Goal: Task Accomplishment & Management: Use online tool/utility

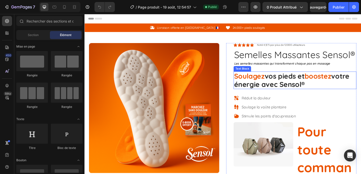
click at [267, 93] on p "Soulagez vos pieds et boostez votre énergie avec Sensol ®" at bounding box center [314, 86] width 133 height 18
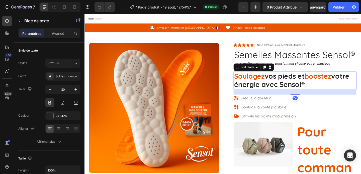
click at [331, 91] on p "Soulagez vos pieds et boostez votre énergie avec Sensol ®" at bounding box center [314, 86] width 133 height 18
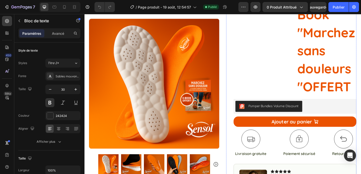
scroll to position [236, 0]
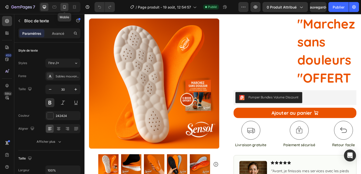
click at [65, 8] on icon at bounding box center [64, 7] width 5 height 5
type input "21"
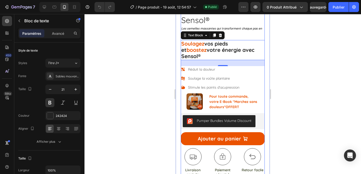
scroll to position [163, 0]
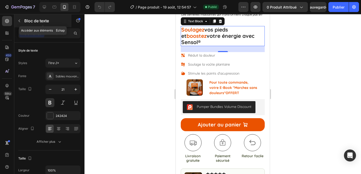
click at [18, 22] on icon "button" at bounding box center [19, 21] width 4 height 4
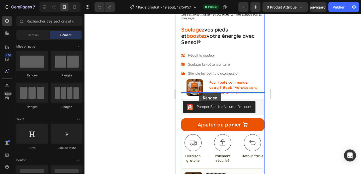
drag, startPoint x: 210, startPoint y: 77, endPoint x: 199, endPoint y: 93, distance: 19.3
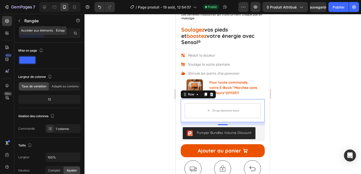
click at [18, 20] on icon "button" at bounding box center [19, 21] width 4 height 4
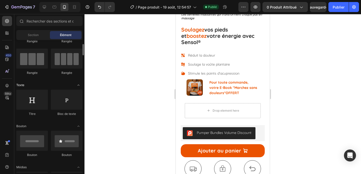
scroll to position [35, 0]
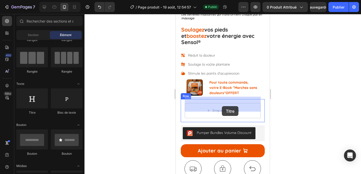
drag, startPoint x: 214, startPoint y: 119, endPoint x: 223, endPoint y: 109, distance: 13.2
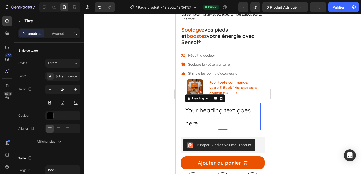
click at [199, 118] on h2 "Your heading text goes here" at bounding box center [223, 117] width 76 height 28
click at [199, 118] on p "Your heading text goes here" at bounding box center [223, 117] width 75 height 27
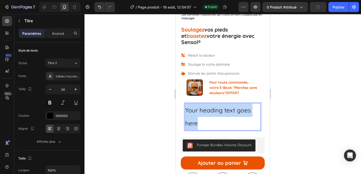
click at [199, 118] on p "Your heading text goes here" at bounding box center [223, 117] width 75 height 27
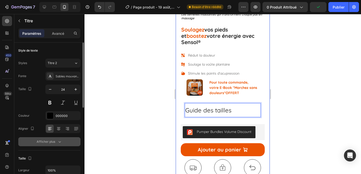
click at [53, 140] on font "Afficher plus" at bounding box center [46, 142] width 19 height 4
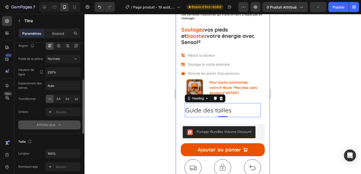
scroll to position [93, 0]
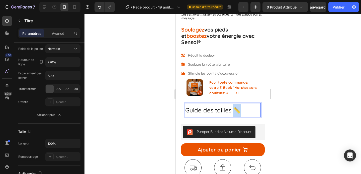
drag, startPoint x: 238, startPoint y: 102, endPoint x: 234, endPoint y: 103, distance: 4.3
click at [234, 104] on p "Guide des tailles 📏" at bounding box center [223, 110] width 75 height 13
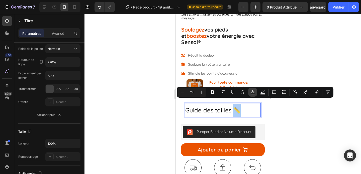
click at [255, 93] on icon "Editor contextual toolbar" at bounding box center [253, 92] width 5 height 5
type input "000000"
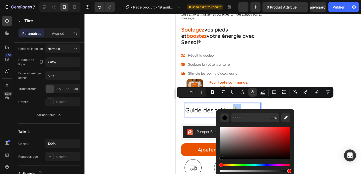
click at [246, 149] on div "Editor contextual toolbar" at bounding box center [255, 144] width 70 height 32
click at [278, 142] on div "Editor contextual toolbar" at bounding box center [255, 144] width 70 height 32
type input "8C1A1A"
click at [307, 122] on div at bounding box center [223, 94] width 277 height 160
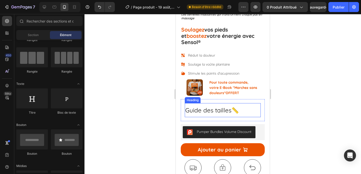
click at [234, 107] on span "📏" at bounding box center [236, 111] width 8 height 8
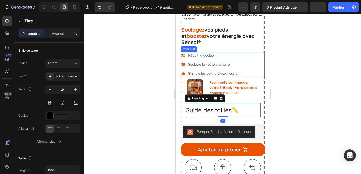
click at [184, 72] on icon at bounding box center [183, 74] width 4 height 4
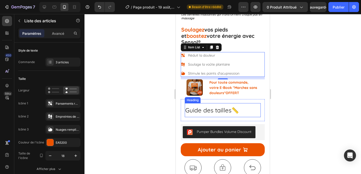
click at [213, 109] on p "Guide des tailles 📏" at bounding box center [223, 110] width 75 height 13
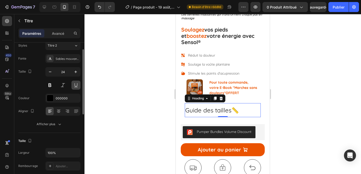
scroll to position [20, 0]
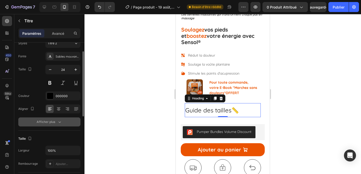
click at [53, 122] on font "Afficher plus" at bounding box center [46, 122] width 19 height 4
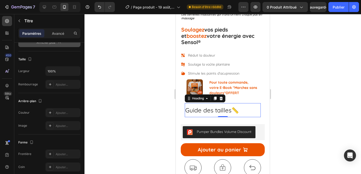
scroll to position [0, 0]
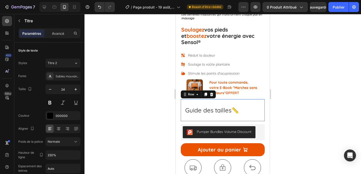
click at [243, 99] on div "Guide des tailles 📏 Heading Row 0" at bounding box center [223, 110] width 84 height 22
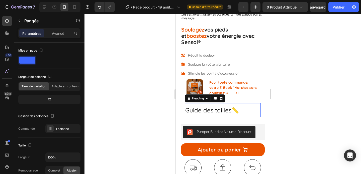
click at [249, 104] on p "Guide des tailles 📏" at bounding box center [223, 110] width 75 height 13
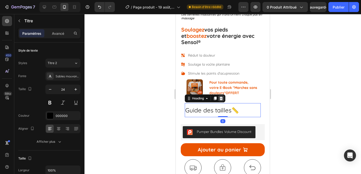
click at [222, 97] on icon at bounding box center [221, 99] width 3 height 4
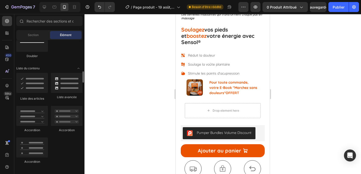
scroll to position [382, 0]
click at [64, 93] on div at bounding box center [67, 84] width 32 height 20
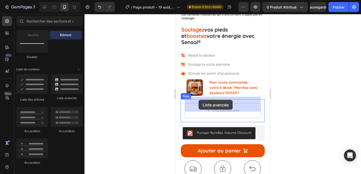
drag, startPoint x: 238, startPoint y: 101, endPoint x: 199, endPoint y: 100, distance: 38.9
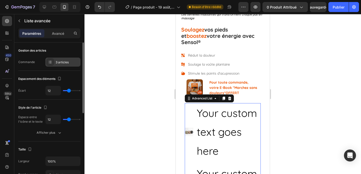
click at [52, 61] on div at bounding box center [50, 62] width 7 height 7
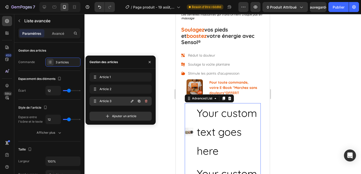
click at [148, 101] on icon "button" at bounding box center [146, 101] width 4 height 4
click at [144, 101] on font "Supprimer" at bounding box center [140, 101] width 15 height 4
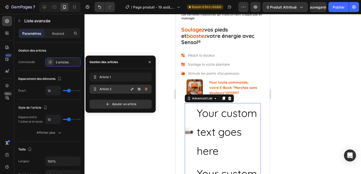
click at [147, 88] on icon "button" at bounding box center [146, 89] width 4 height 4
click at [143, 88] on font "Supprimer" at bounding box center [140, 89] width 15 height 4
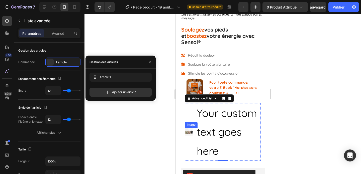
click at [193, 128] on img at bounding box center [189, 132] width 9 height 9
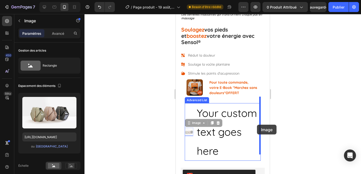
drag, startPoint x: 191, startPoint y: 126, endPoint x: 257, endPoint y: 125, distance: 66.5
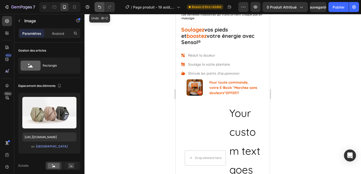
click at [99, 7] on icon "Annuler/Rétablir" at bounding box center [99, 7] width 3 height 3
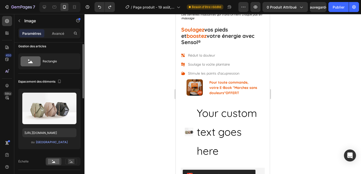
scroll to position [0, 0]
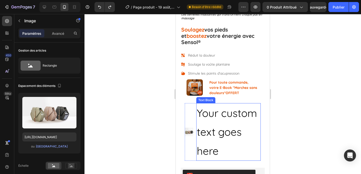
click at [217, 109] on div "Your custom text goes here" at bounding box center [229, 132] width 65 height 58
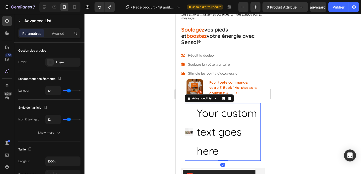
click at [194, 104] on li "Image Your custom text goes here Text Block" at bounding box center [223, 132] width 76 height 58
click at [230, 97] on icon at bounding box center [229, 99] width 3 height 4
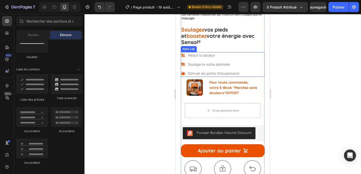
click at [189, 61] on div "Réduit la douleur Soulage la voûte plantaire Stimule les points d'acupression" at bounding box center [210, 64] width 59 height 25
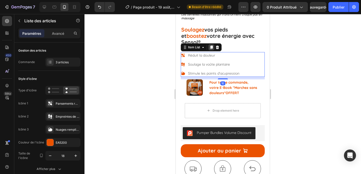
click at [212, 46] on icon at bounding box center [211, 48] width 3 height 4
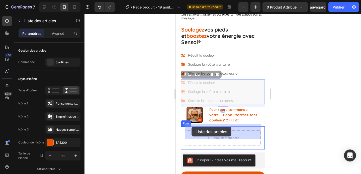
drag, startPoint x: 184, startPoint y: 69, endPoint x: 191, endPoint y: 126, distance: 57.1
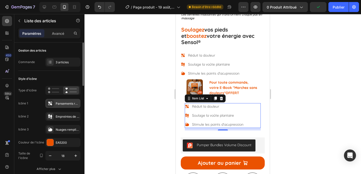
click at [50, 104] on icon at bounding box center [50, 104] width 4 height 4
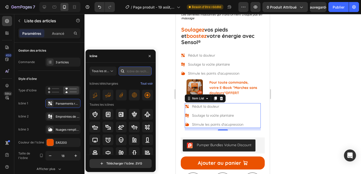
click at [129, 72] on input "text" at bounding box center [135, 71] width 33 height 9
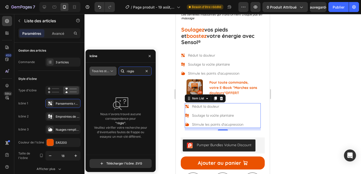
type input "règle"
click at [103, 72] on font "Tous les styles" at bounding box center [102, 71] width 21 height 4
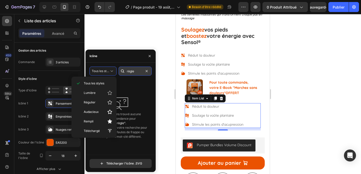
click at [132, 72] on input "règle" at bounding box center [135, 71] width 33 height 9
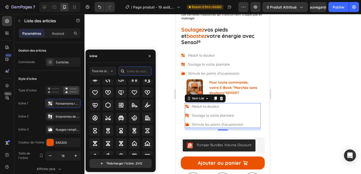
scroll to position [1668, 0]
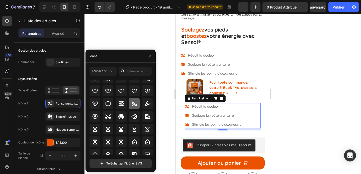
click at [132, 104] on icon at bounding box center [135, 104] width 6 height 6
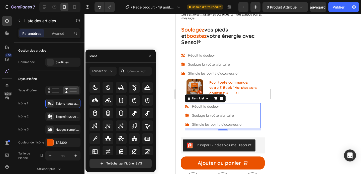
scroll to position [2027, 0]
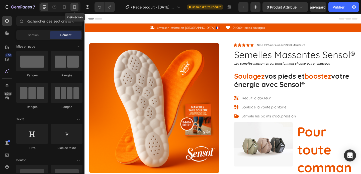
click at [75, 8] on icon at bounding box center [74, 6] width 2 height 1
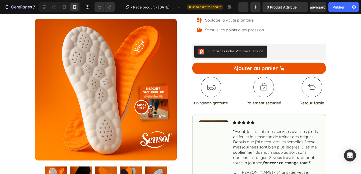
scroll to position [341, 0]
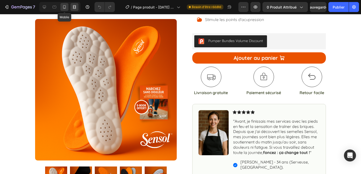
click at [65, 4] on div at bounding box center [64, 7] width 8 height 8
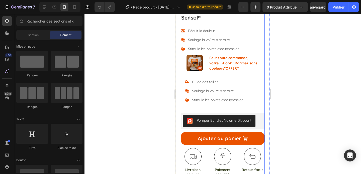
scroll to position [188, 0]
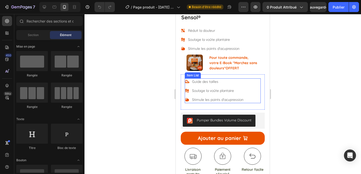
click at [202, 88] on p "Soulage la voûte plantaire" at bounding box center [217, 90] width 51 height 5
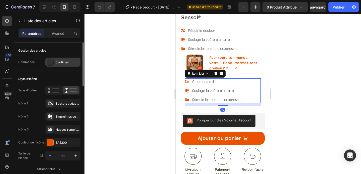
click at [71, 60] on div "3 articles" at bounding box center [68, 62] width 24 height 5
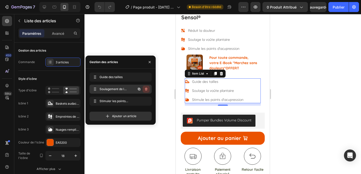
click at [147, 90] on icon "button" at bounding box center [146, 89] width 4 height 4
click at [147, 90] on font "Supprimer" at bounding box center [140, 89] width 15 height 4
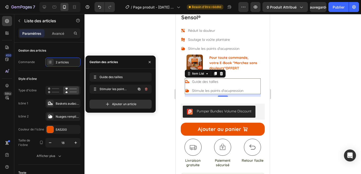
click at [147, 90] on icon "button" at bounding box center [146, 89] width 4 height 4
click at [147, 90] on font "Supprimer" at bounding box center [140, 89] width 15 height 4
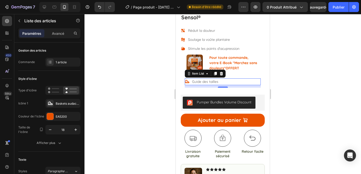
click at [216, 79] on p "Guide des tailles" at bounding box center [205, 81] width 26 height 5
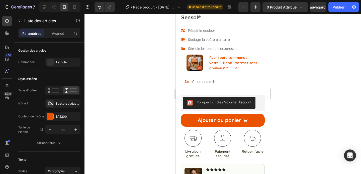
click at [225, 79] on div "Guide des tailles" at bounding box center [223, 82] width 76 height 7
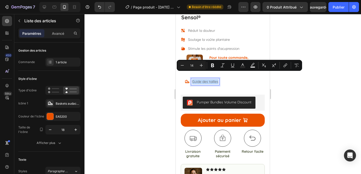
drag, startPoint x: 219, startPoint y: 76, endPoint x: 189, endPoint y: 78, distance: 29.9
click at [189, 79] on div "Guide des tailles" at bounding box center [202, 82] width 34 height 7
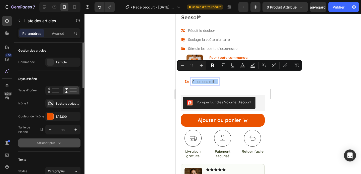
click at [52, 145] on font "Afficher plus" at bounding box center [46, 143] width 19 height 4
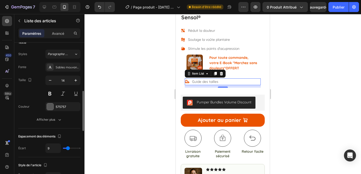
scroll to position [178, 0]
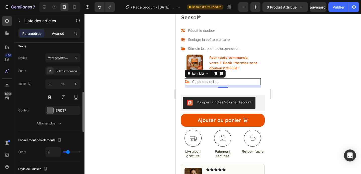
click at [55, 32] on font "Avancé" at bounding box center [58, 33] width 12 height 4
type input "100%"
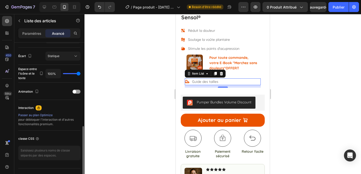
scroll to position [189, 0]
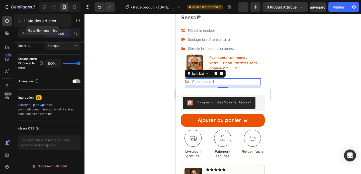
click at [19, 21] on icon "button" at bounding box center [19, 21] width 4 height 4
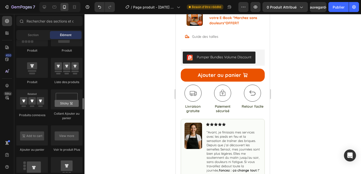
scroll to position [674, 0]
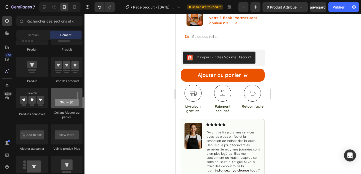
click at [68, 108] on div at bounding box center [67, 99] width 32 height 20
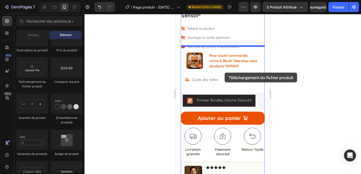
scroll to position [170, 0]
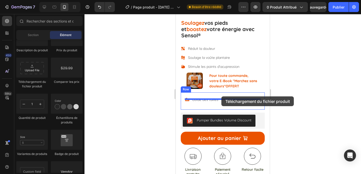
drag, startPoint x: 214, startPoint y: 93, endPoint x: 222, endPoint y: 97, distance: 8.7
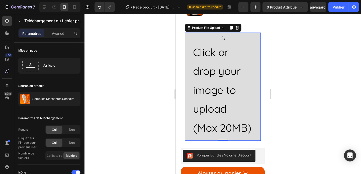
scroll to position [242, 0]
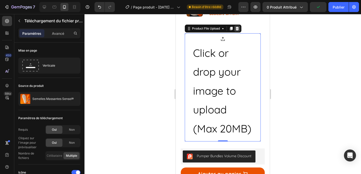
click at [238, 27] on icon at bounding box center [237, 29] width 3 height 4
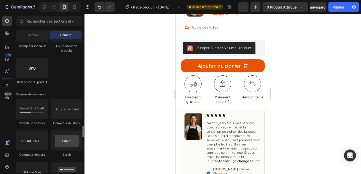
scroll to position [1009, 0]
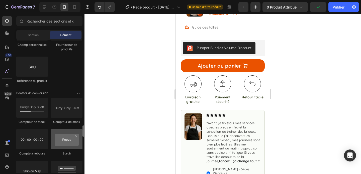
click at [69, 149] on div at bounding box center [67, 140] width 32 height 20
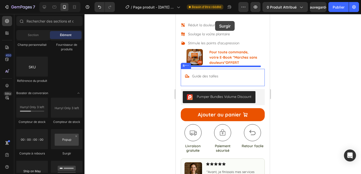
scroll to position [174, 0]
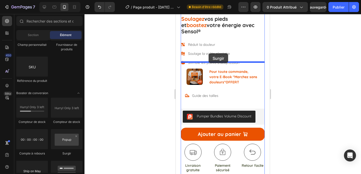
drag, startPoint x: 242, startPoint y: 162, endPoint x: 209, endPoint y: 54, distance: 112.9
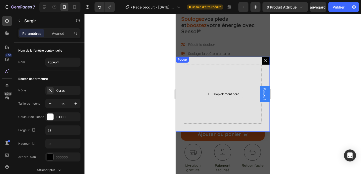
click at [216, 93] on div "Drop element here" at bounding box center [226, 94] width 27 height 4
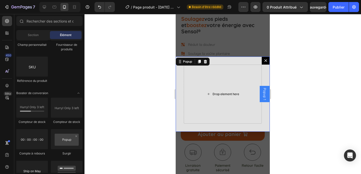
click at [219, 99] on div "Drop element here" at bounding box center [223, 94] width 78 height 59
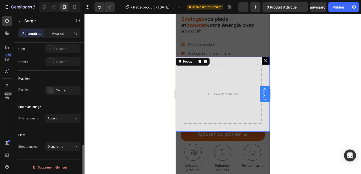
scroll to position [329, 0]
click at [55, 35] on font "Avancé" at bounding box center [58, 33] width 12 height 4
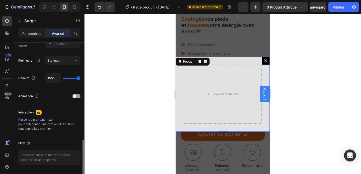
scroll to position [189, 0]
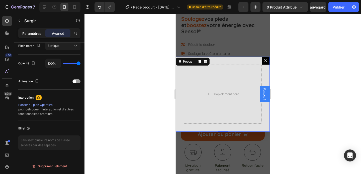
click at [30, 36] on p "Paramètres" at bounding box center [31, 33] width 19 height 5
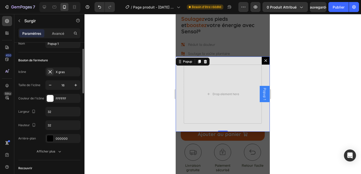
scroll to position [20, 0]
click at [58, 74] on div "X gras" at bounding box center [62, 71] width 35 height 9
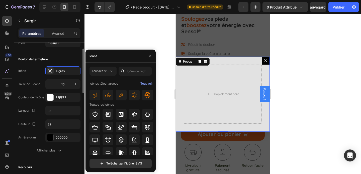
click at [40, 74] on div "Icône X gras" at bounding box center [49, 71] width 62 height 9
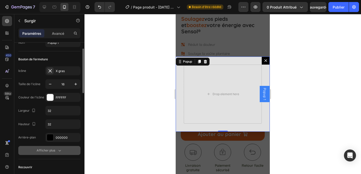
click at [53, 149] on font "Afficher plus" at bounding box center [46, 151] width 19 height 5
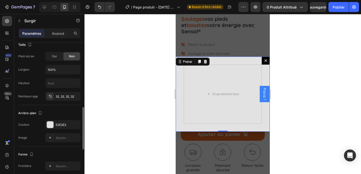
scroll to position [225, 0]
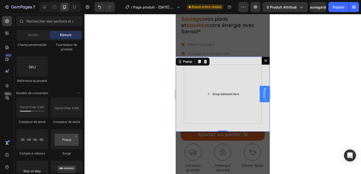
click at [206, 93] on div "Drop element here" at bounding box center [223, 94] width 41 height 8
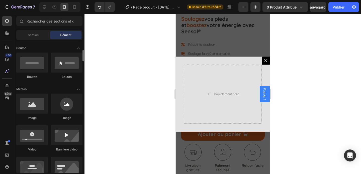
scroll to position [113, 0]
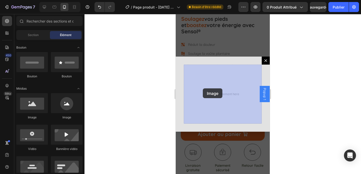
drag, startPoint x: 211, startPoint y: 117, endPoint x: 203, endPoint y: 89, distance: 29.5
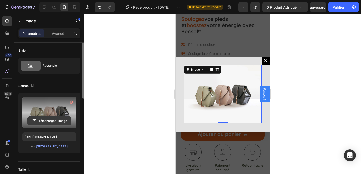
click at [58, 120] on input "file" at bounding box center [50, 121] width 44 height 9
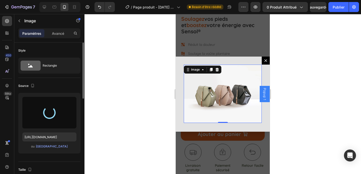
type input "https://cdn.shopify.com/s/files/1/0978/3417/2755/files/gempages_577845198571176…"
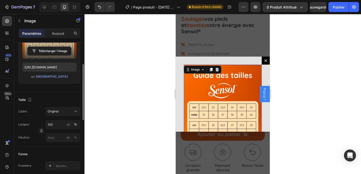
scroll to position [71, 0]
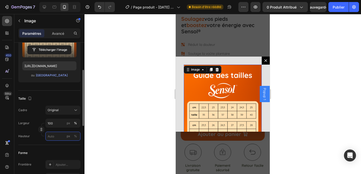
click at [51, 137] on input "px %" at bounding box center [62, 136] width 35 height 9
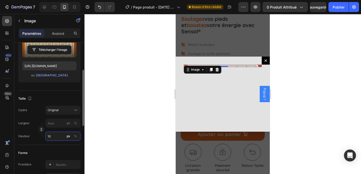
type input "100"
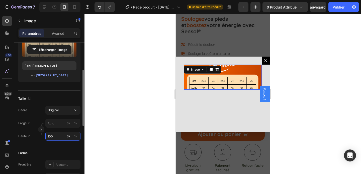
drag, startPoint x: 54, startPoint y: 137, endPoint x: 46, endPoint y: 137, distance: 8.3
click at [46, 137] on input "100" at bounding box center [62, 136] width 35 height 9
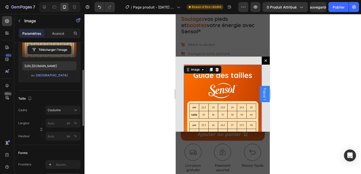
click at [59, 115] on div "Cadre Coutume Largeur px % Hauteur px %" at bounding box center [49, 123] width 62 height 35
click at [59, 115] on button "Coutume" at bounding box center [62, 110] width 35 height 9
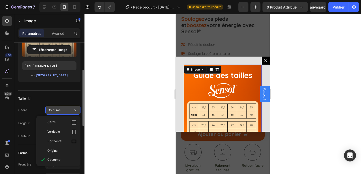
click at [59, 114] on button "Coutume" at bounding box center [62, 110] width 35 height 9
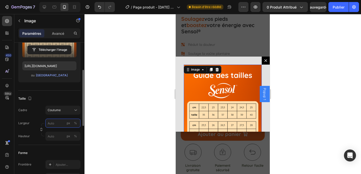
click at [54, 125] on input "px %" at bounding box center [62, 123] width 35 height 9
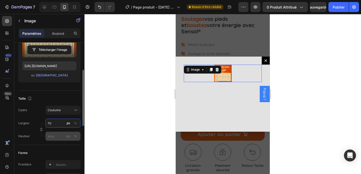
type input "70"
click at [54, 138] on div "Largeur 70 px % Hauteur px %" at bounding box center [49, 130] width 62 height 22
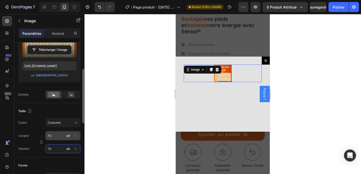
type input "70"
click at [56, 136] on input "70" at bounding box center [62, 136] width 35 height 9
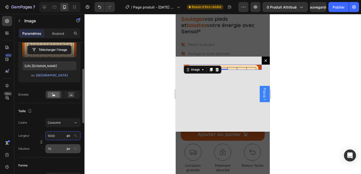
type input "1000"
click at [58, 151] on input "70" at bounding box center [62, 149] width 35 height 9
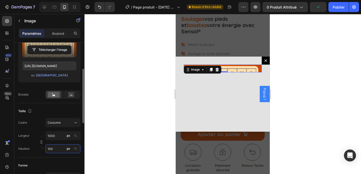
type input "1000"
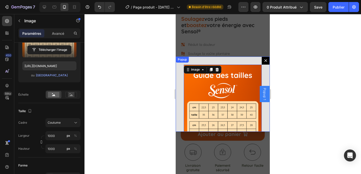
click at [180, 105] on div "Image 0" at bounding box center [223, 94] width 94 height 75
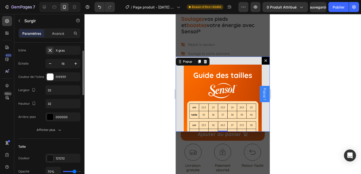
scroll to position [41, 0]
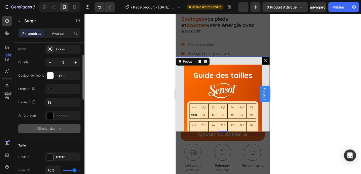
click at [43, 130] on font "Afficher plus" at bounding box center [46, 129] width 19 height 4
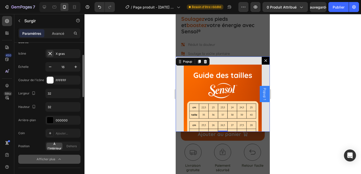
scroll to position [38, 0]
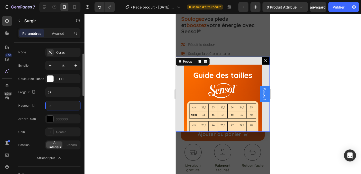
click at [54, 106] on input "32" at bounding box center [63, 105] width 35 height 9
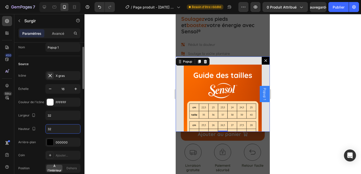
scroll to position [12, 0]
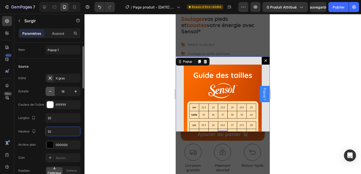
click at [49, 91] on icon "button" at bounding box center [50, 91] width 5 height 5
click at [74, 92] on icon "button" at bounding box center [75, 91] width 5 height 5
type input "16"
click at [57, 120] on input "32" at bounding box center [63, 118] width 35 height 9
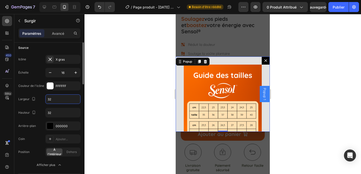
scroll to position [31, 0]
click at [58, 28] on div "Surgir" at bounding box center [42, 21] width 57 height 14
click at [66, 38] on div "Paramètres Avancé" at bounding box center [49, 33] width 62 height 10
click at [65, 34] on div "Avancé" at bounding box center [57, 33] width 25 height 8
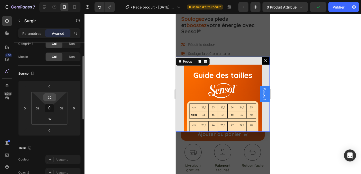
click at [53, 95] on input "32" at bounding box center [50, 98] width 10 height 8
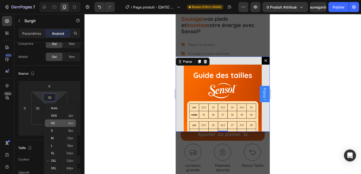
click at [66, 125] on p "XS 4px" at bounding box center [62, 124] width 23 height 4
type input "4"
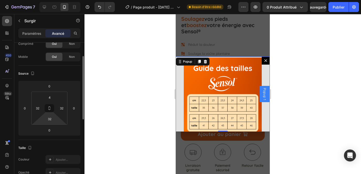
type input "2"
click at [54, 0] on html "7 Version history / Page produit - 19 août, 12:54:57 Besoin d'être réédité Aper…" at bounding box center [180, 0] width 361 height 0
click at [48, 95] on input "4" at bounding box center [50, 98] width 10 height 8
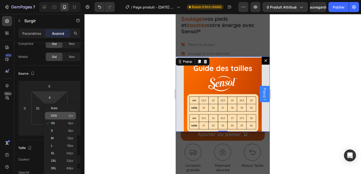
click at [61, 114] on p "XXS 2px" at bounding box center [62, 116] width 23 height 4
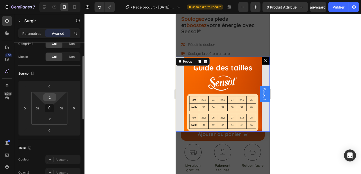
click at [52, 98] on input "2" at bounding box center [50, 98] width 10 height 8
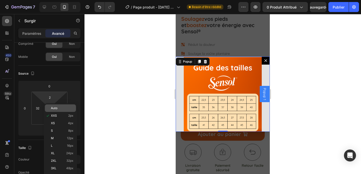
click at [53, 110] on font "Auto" at bounding box center [54, 108] width 7 height 4
type input "Auto"
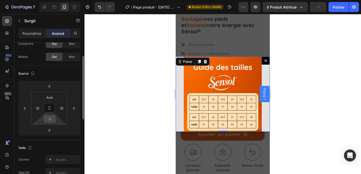
click at [52, 119] on input "2" at bounding box center [50, 119] width 10 height 8
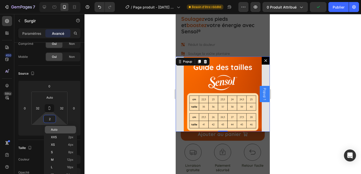
click at [57, 128] on font "Auto" at bounding box center [54, 130] width 7 height 4
type input "Auto"
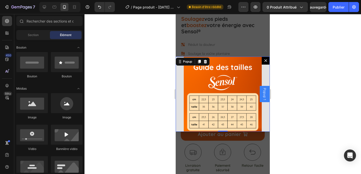
click at [236, 42] on div "Backdrop" at bounding box center [223, 94] width 94 height 160
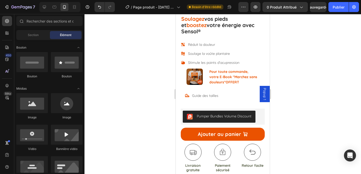
click at [264, 92] on span "Popup 1" at bounding box center [265, 94] width 5 height 12
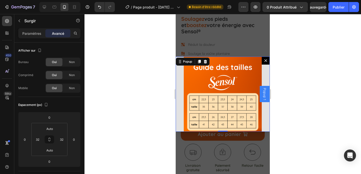
click at [264, 92] on span "Popup 1" at bounding box center [265, 94] width 5 height 12
click at [31, 30] on div "Paramètres" at bounding box center [31, 33] width 25 height 8
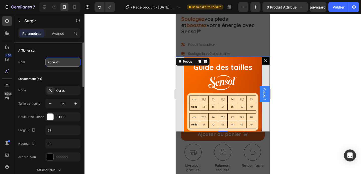
click at [56, 63] on input "Popup 1" at bounding box center [62, 62] width 35 height 9
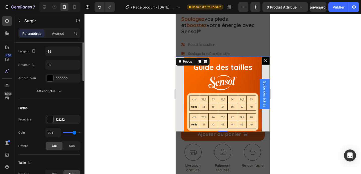
scroll to position [102, 0]
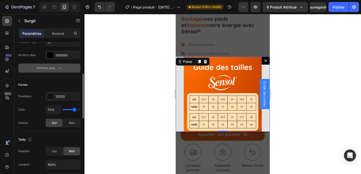
type input "Guide des tailles"
click at [54, 69] on font "Afficher plus" at bounding box center [46, 68] width 19 height 4
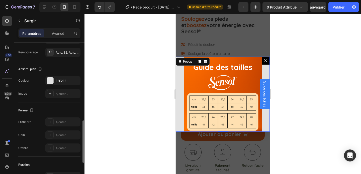
scroll to position [269, 0]
click at [49, 79] on div at bounding box center [50, 79] width 7 height 7
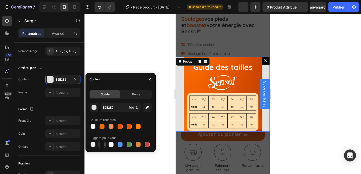
click at [101, 144] on div at bounding box center [102, 144] width 5 height 5
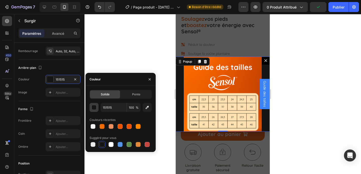
click at [96, 106] on div "button" at bounding box center [94, 107] width 5 height 5
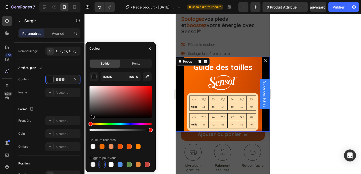
drag, startPoint x: 92, startPoint y: 117, endPoint x: 92, endPoint y: 121, distance: 4.5
click at [92, 121] on div at bounding box center [121, 108] width 62 height 47
type input "000000"
click at [66, 70] on div "Arrière-plan" at bounding box center [49, 68] width 62 height 8
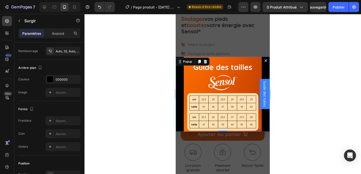
click at [264, 94] on span "Guide des tailles" at bounding box center [265, 94] width 5 height 26
click at [143, 96] on div at bounding box center [223, 94] width 277 height 160
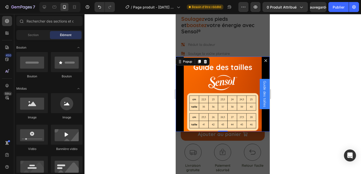
click at [265, 61] on icon "Dialog content" at bounding box center [266, 60] width 3 height 3
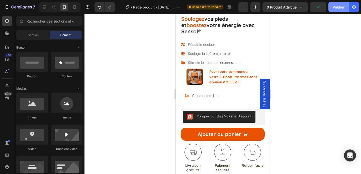
click at [340, 6] on font "Publier" at bounding box center [339, 7] width 12 height 4
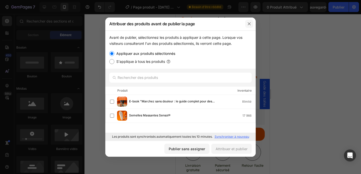
click at [251, 25] on icon "button" at bounding box center [250, 24] width 4 height 4
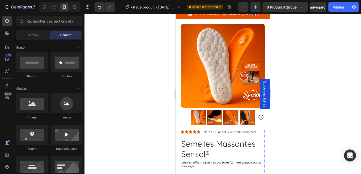
scroll to position [0, 0]
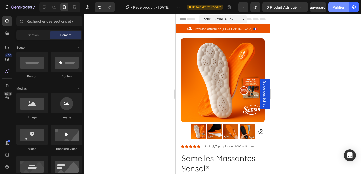
click at [337, 5] on font "Publier" at bounding box center [339, 7] width 12 height 4
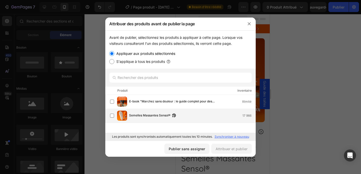
click at [153, 117] on span "Semelles Massantes Sensol®" at bounding box center [149, 116] width 41 height 6
click at [237, 148] on font "Attribuer et publier" at bounding box center [232, 149] width 32 height 4
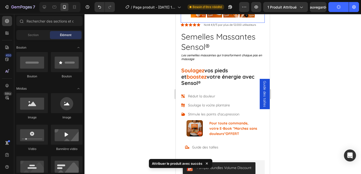
scroll to position [144, 0]
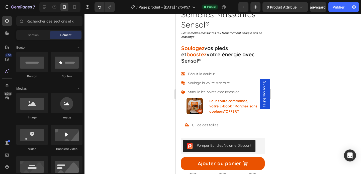
click at [266, 102] on span "Guide des tailles" at bounding box center [265, 94] width 5 height 26
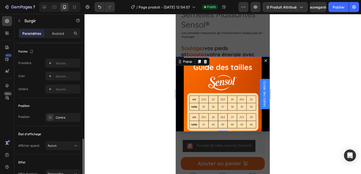
scroll to position [313, 0]
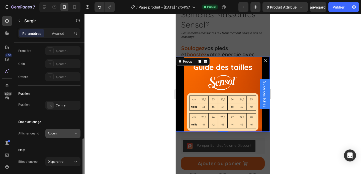
click at [56, 137] on button "Aucun" at bounding box center [62, 133] width 35 height 9
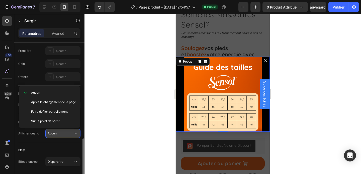
click at [55, 136] on div "Aucun" at bounding box center [63, 133] width 31 height 5
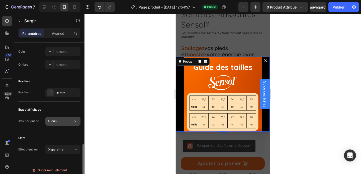
scroll to position [329, 0]
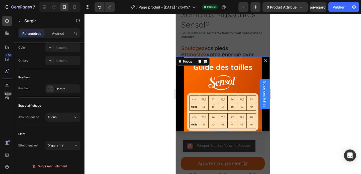
click at [263, 95] on span "Guide des tailles" at bounding box center [265, 94] width 5 height 26
click at [207, 61] on icon "Dialog content" at bounding box center [205, 62] width 3 height 4
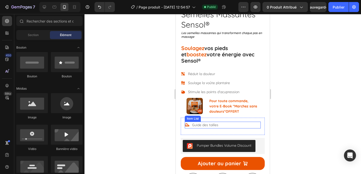
click at [199, 123] on p "Guide des tailles" at bounding box center [205, 125] width 26 height 5
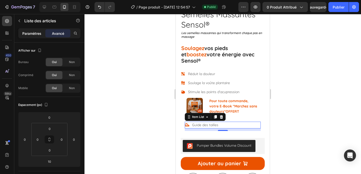
click at [26, 36] on div "Paramètres" at bounding box center [31, 33] width 25 height 8
type input "8"
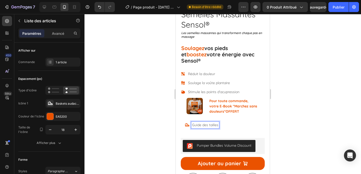
click at [214, 123] on p "Guide des tailles" at bounding box center [205, 125] width 26 height 5
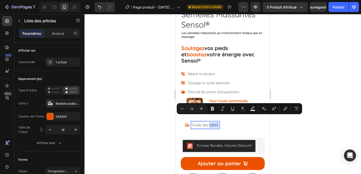
click at [214, 123] on p "Guide des tailles" at bounding box center [205, 125] width 26 height 5
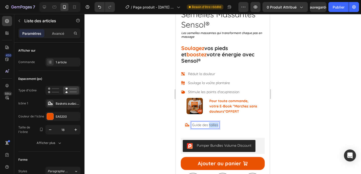
click at [214, 123] on p "Guide des tailles" at bounding box center [205, 125] width 26 height 5
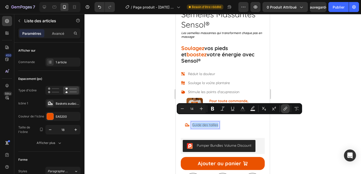
click at [284, 110] on icon "Editor contextual toolbar" at bounding box center [285, 109] width 2 height 3
click at [143, 139] on div at bounding box center [223, 94] width 277 height 160
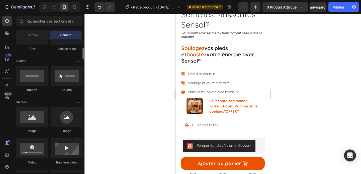
scroll to position [99, 0]
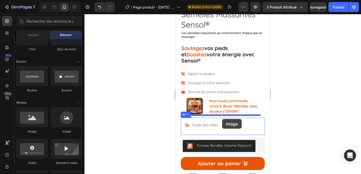
drag, startPoint x: 242, startPoint y: 132, endPoint x: 222, endPoint y: 119, distance: 23.0
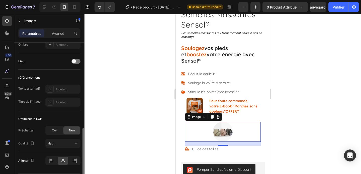
scroll to position [245, 0]
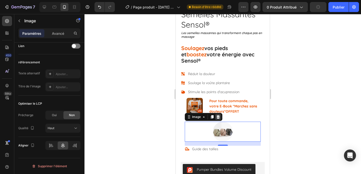
click at [219, 115] on icon at bounding box center [218, 117] width 3 height 4
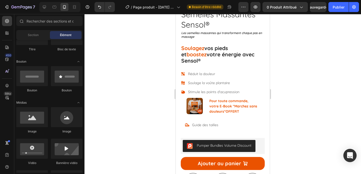
click at [351, 158] on icon "Ouvrir Intercom Messenger" at bounding box center [350, 156] width 7 height 7
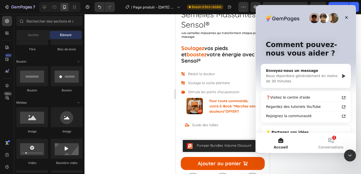
scroll to position [0, 0]
click at [326, 79] on div "Nous répondons généralement en moins de 30 minutes" at bounding box center [303, 79] width 74 height 11
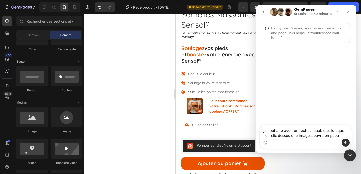
type textarea "je souhaite avoir un texte cliquable et lorsque l'on clic dessus une image s'ou…"
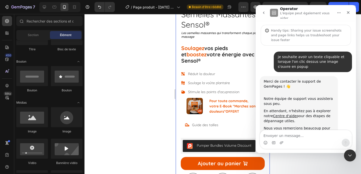
scroll to position [14, 0]
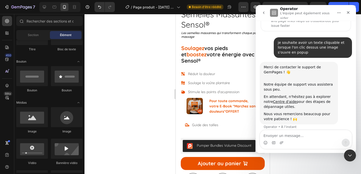
click at [149, 100] on div at bounding box center [223, 94] width 277 height 160
click at [337, 16] on button "Accueil" at bounding box center [340, 13] width 10 height 10
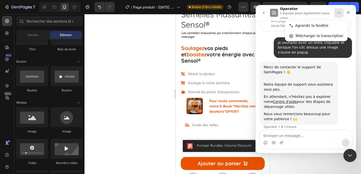
click at [346, 154] on div "Fermer le Messenger Intercom" at bounding box center [350, 155] width 12 height 12
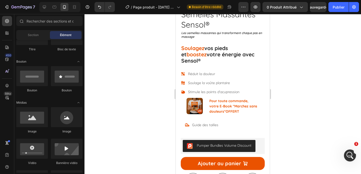
scroll to position [19, 0]
click at [210, 123] on p "Guide des tailles" at bounding box center [205, 125] width 26 height 5
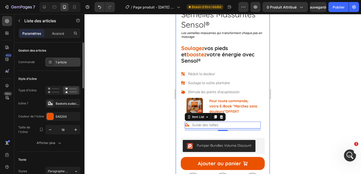
click at [61, 62] on font "1 article" at bounding box center [61, 62] width 11 height 4
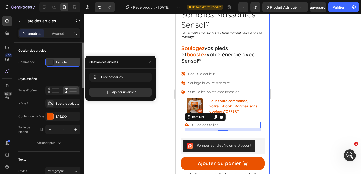
click at [62, 62] on font "1 article" at bounding box center [61, 62] width 11 height 4
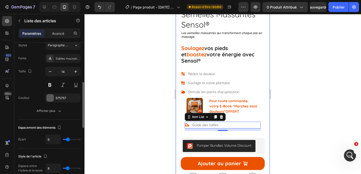
scroll to position [130, 0]
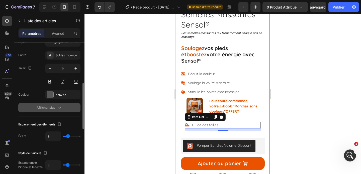
click at [42, 109] on font "Afficher plus" at bounding box center [46, 108] width 19 height 4
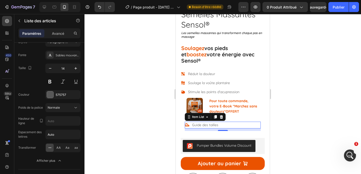
click at [189, 123] on icon at bounding box center [187, 125] width 5 height 5
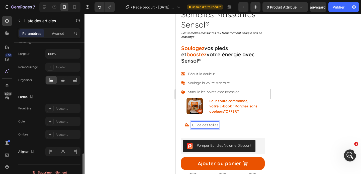
scroll to position [371, 0]
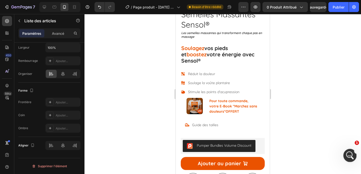
click at [351, 153] on icon "Ouvrir le Messenger Intercom" at bounding box center [350, 155] width 8 height 8
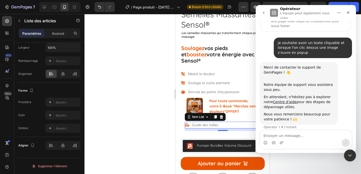
scroll to position [14, 0]
click at [276, 100] on link "Centre d'aide" at bounding box center [285, 102] width 24 height 4
click at [99, 8] on icon "Annuler/Rétablir" at bounding box center [99, 7] width 5 height 5
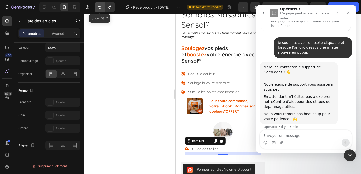
click at [99, 8] on icon "Annuler/Rétablir" at bounding box center [99, 7] width 5 height 5
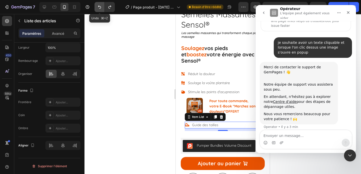
click at [99, 8] on icon "Annuler/Rétablir" at bounding box center [99, 7] width 5 height 5
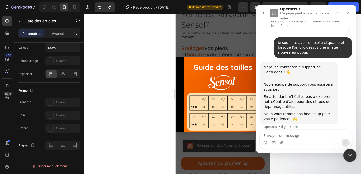
click at [351, 157] on icon "Fermer le Messenger Intercom" at bounding box center [350, 155] width 6 height 6
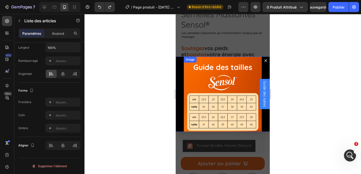
click at [233, 66] on img "Dialog body" at bounding box center [223, 96] width 78 height 78
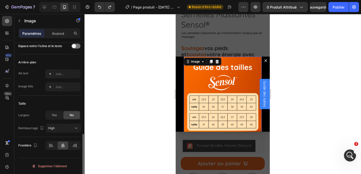
scroll to position [0, 0]
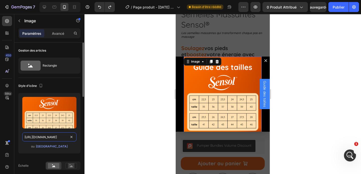
click at [47, 138] on input "https://cdn.shopify.com/s/files/1/0978/3417/2755/files/gempages_577845198571176…" at bounding box center [49, 137] width 54 height 9
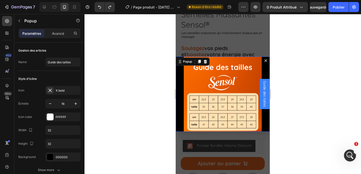
click at [266, 64] on button "Dialog content" at bounding box center [266, 61] width 8 height 8
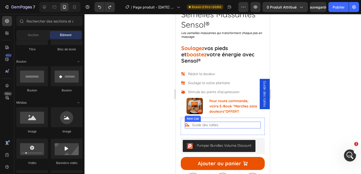
click at [207, 123] on p "Guide des tailles" at bounding box center [205, 125] width 26 height 5
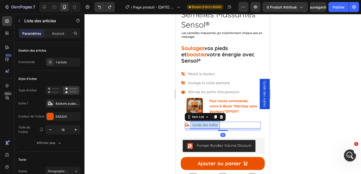
click at [207, 123] on p "Guide des tailles" at bounding box center [205, 125] width 26 height 5
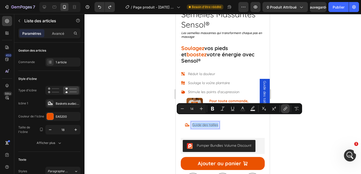
click at [286, 109] on icon "Editor contextual toolbar" at bounding box center [285, 108] width 5 height 5
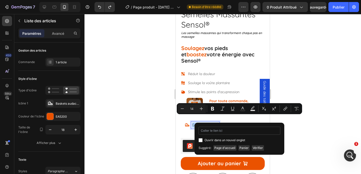
type input "https://cdn.shopify.com/s/files/1/0978/3417/2755/files/gempages_577845198571176…"
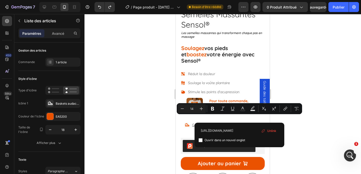
click at [296, 140] on div at bounding box center [223, 94] width 277 height 160
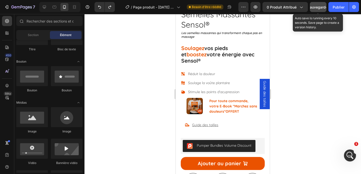
click at [316, 9] on font "Sauvegarder" at bounding box center [318, 7] width 21 height 4
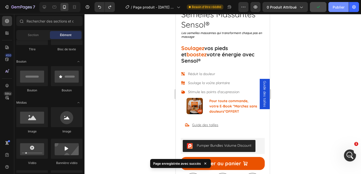
click at [340, 8] on font "Publier" at bounding box center [339, 7] width 12 height 4
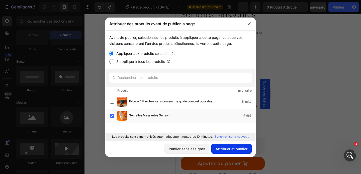
click at [225, 151] on font "Attribuer et publier" at bounding box center [232, 149] width 32 height 4
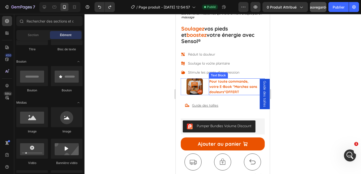
scroll to position [164, 0]
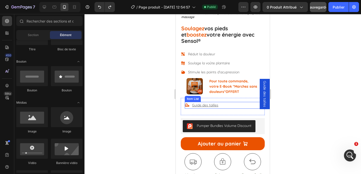
click at [208, 103] on u "Guide des tailles" at bounding box center [205, 105] width 26 height 5
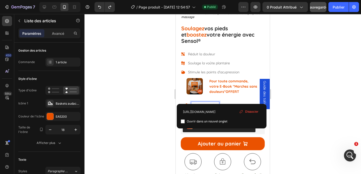
click at [241, 112] on icon at bounding box center [241, 112] width 4 height 4
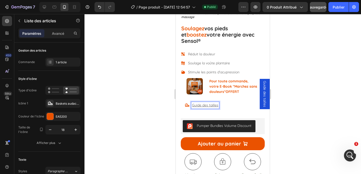
click at [211, 103] on u "Guide des tailles" at bounding box center [205, 105] width 26 height 5
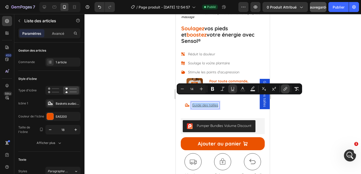
click at [283, 91] on icon "Editor contextual toolbar" at bounding box center [285, 89] width 5 height 5
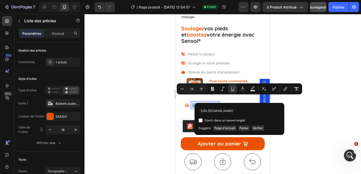
scroll to position [0, 137]
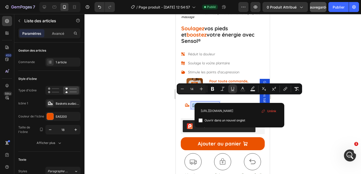
type input "https://cdn.shopify.com/s/files/1/0978/3417/2755/files/gempages_577845198571176…"
click at [272, 111] on span "Unlink" at bounding box center [272, 112] width 9 height 6
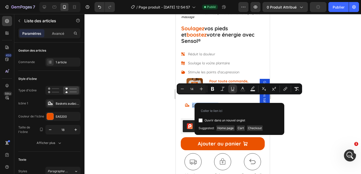
scroll to position [0, 0]
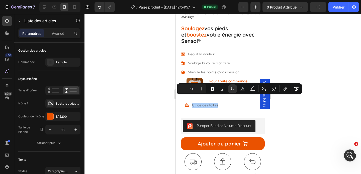
click at [305, 109] on div at bounding box center [223, 94] width 277 height 160
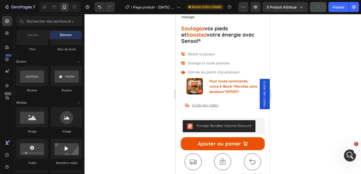
click at [267, 100] on span "Guide des tailles" at bounding box center [265, 94] width 5 height 26
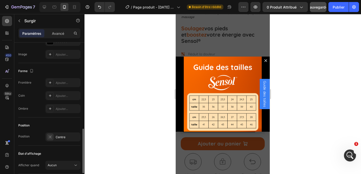
scroll to position [329, 0]
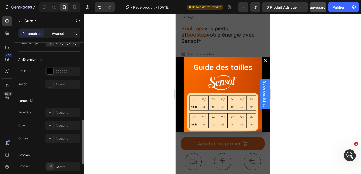
click at [52, 32] on font "Avancé" at bounding box center [58, 33] width 12 height 4
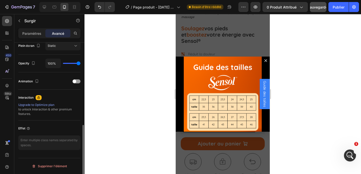
scroll to position [189, 0]
click at [57, 140] on textarea at bounding box center [49, 143] width 62 height 15
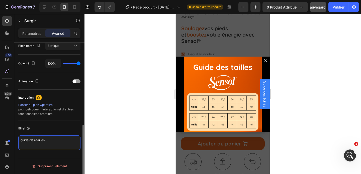
type textarea "guide-des-tailles"
click at [42, 132] on div "Effet" at bounding box center [49, 129] width 62 height 8
click at [39, 141] on textarea "guide-des-tailles" at bounding box center [49, 143] width 62 height 15
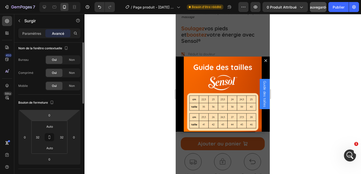
scroll to position [0, 0]
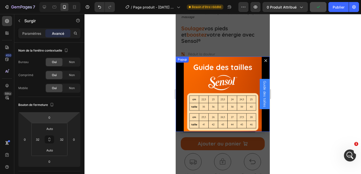
click at [266, 60] on icon "Dialog content" at bounding box center [266, 60] width 3 height 3
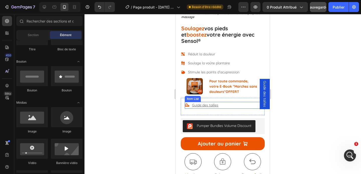
click at [208, 103] on u "Guide des tailles" at bounding box center [205, 105] width 26 height 5
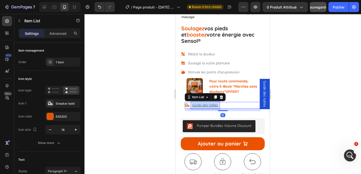
click at [208, 103] on u "Guide des tailles" at bounding box center [205, 105] width 26 height 5
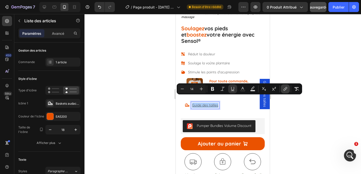
click at [284, 91] on icon "Editor contextual toolbar" at bounding box center [285, 90] width 2 height 3
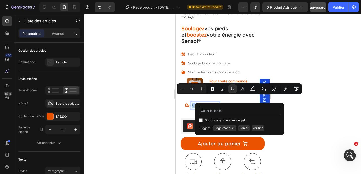
type input "guide-des-tailles"
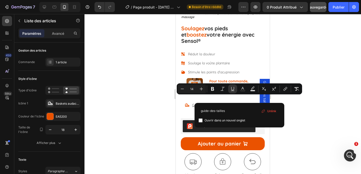
click at [294, 116] on div at bounding box center [223, 94] width 277 height 160
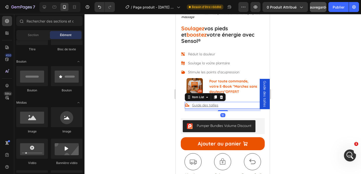
click at [215, 103] on u "Guide des tailles" at bounding box center [205, 105] width 26 height 5
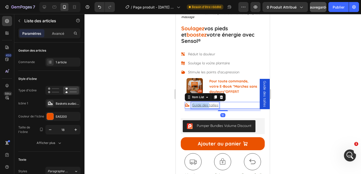
click at [215, 103] on u "Guide des tailles" at bounding box center [205, 105] width 26 height 5
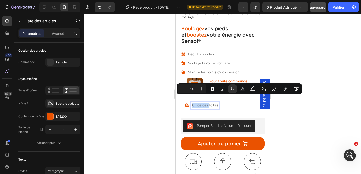
click at [215, 103] on u "Guide des tailles" at bounding box center [205, 105] width 26 height 5
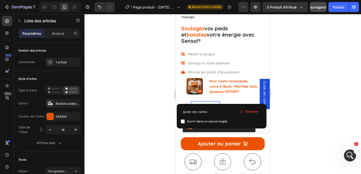
click at [215, 103] on u "Guide des tailles" at bounding box center [205, 105] width 26 height 5
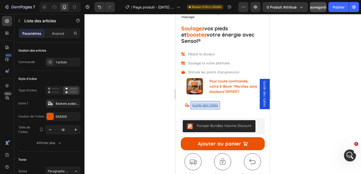
click at [215, 103] on u "Guide des tailles" at bounding box center [205, 105] width 26 height 5
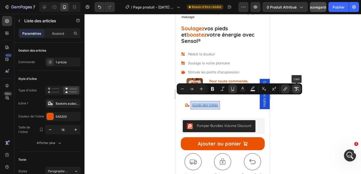
click at [299, 90] on button "Supprimer le format" at bounding box center [296, 89] width 9 height 9
click at [287, 88] on icon "Barre d'outils contextuelle de l'éditeur" at bounding box center [285, 89] width 5 height 5
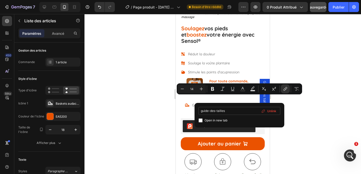
click at [271, 110] on span "Unlink" at bounding box center [272, 112] width 9 height 6
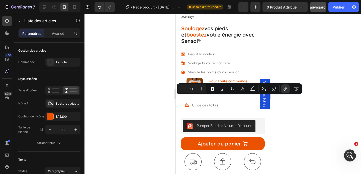
click at [320, 107] on div at bounding box center [223, 94] width 277 height 160
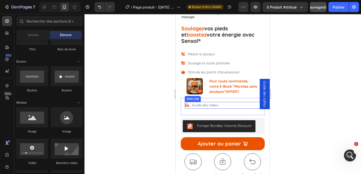
click at [212, 103] on link "Guide des tailles" at bounding box center [205, 105] width 26 height 5
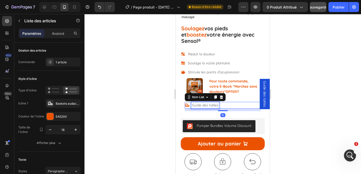
click at [212, 103] on link "Guide des tailles" at bounding box center [205, 105] width 26 height 5
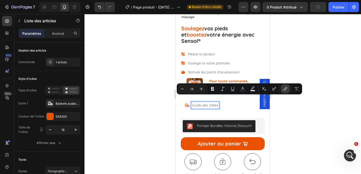
click at [284, 90] on icon "Editor contextual toolbar" at bounding box center [285, 89] width 5 height 5
click at [296, 88] on icon "Barre d'outils contextuelle de l'éditeur" at bounding box center [297, 89] width 5 height 4
click at [304, 105] on div at bounding box center [223, 94] width 277 height 160
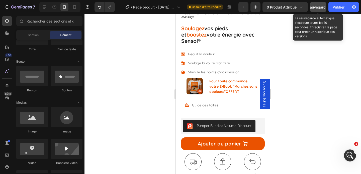
click at [321, 10] on button "Sauvegarder" at bounding box center [318, 7] width 17 height 10
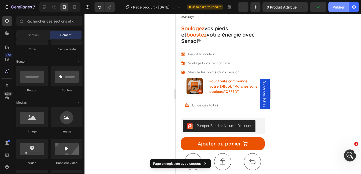
click at [342, 8] on font "Publier" at bounding box center [339, 7] width 12 height 4
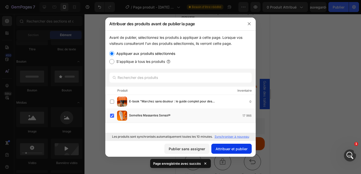
click at [226, 147] on font "Attribuer et publier" at bounding box center [232, 149] width 32 height 4
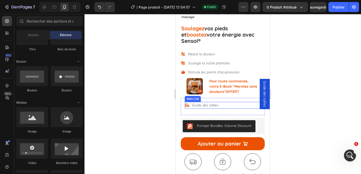
click at [196, 103] on link "Guide des tailles" at bounding box center [205, 105] width 26 height 5
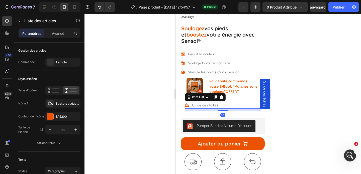
click at [225, 102] on div "Guide des tailles" at bounding box center [223, 105] width 76 height 7
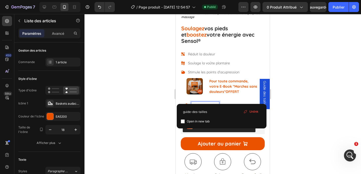
click at [214, 103] on link "Guide des tailles" at bounding box center [205, 105] width 26 height 5
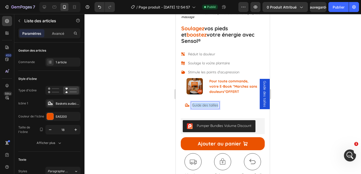
click at [214, 103] on link "Guide des tailles" at bounding box center [205, 105] width 26 height 5
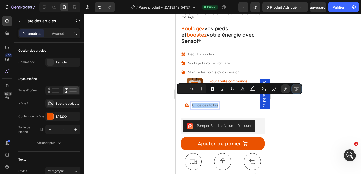
click at [295, 89] on icon "Editor contextual toolbar" at bounding box center [296, 89] width 5 height 5
click at [284, 91] on icon "Barre d'outils contextuelle de l'éditeur" at bounding box center [285, 89] width 5 height 5
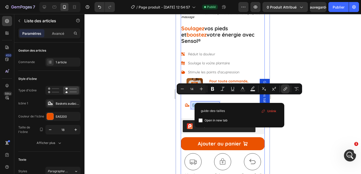
drag, startPoint x: 418, startPoint y: 124, endPoint x: 191, endPoint y: 110, distance: 227.6
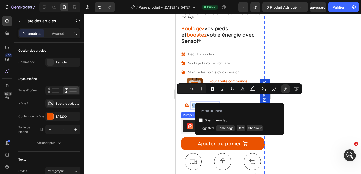
click at [135, 124] on div at bounding box center [223, 94] width 277 height 160
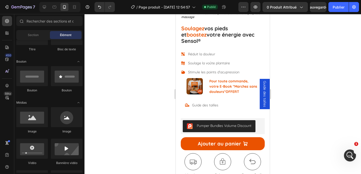
click at [265, 94] on span "Guide des tailles" at bounding box center [265, 94] width 5 height 26
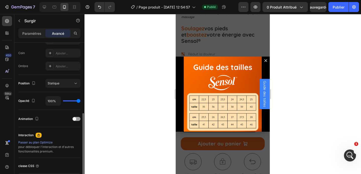
scroll to position [154, 0]
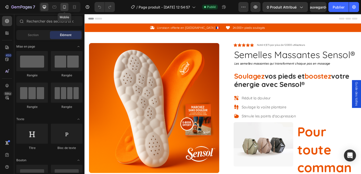
click at [62, 8] on icon at bounding box center [64, 7] width 5 height 5
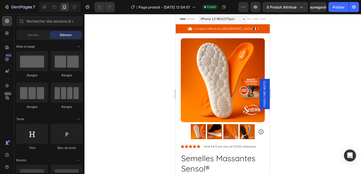
click at [263, 98] on span "Guide des tailles" at bounding box center [265, 94] width 5 height 26
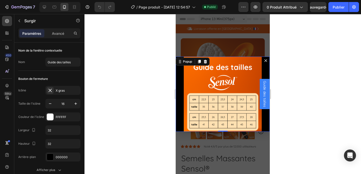
click at [40, 33] on font "Paramètres" at bounding box center [31, 33] width 19 height 4
click at [59, 34] on font "Avancé" at bounding box center [58, 33] width 12 height 4
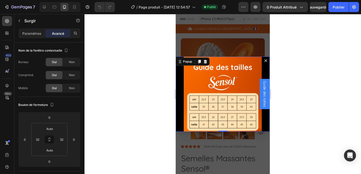
click at [59, 34] on font "Avancé" at bounding box center [58, 33] width 12 height 4
click at [78, 22] on icon "button" at bounding box center [78, 21] width 4 height 4
click at [191, 63] on div "Popup" at bounding box center [187, 61] width 11 height 5
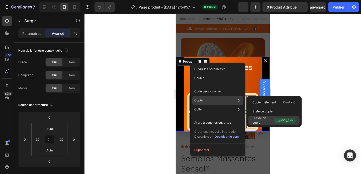
click at [281, 120] on font ".gyvV1f_BxN" at bounding box center [285, 121] width 18 height 4
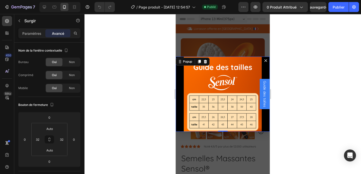
click at [267, 61] on icon "Dialog content" at bounding box center [266, 60] width 3 height 3
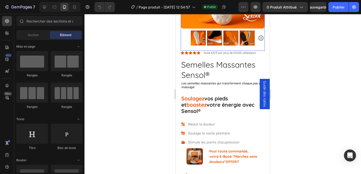
scroll to position [113, 0]
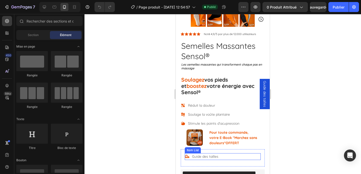
click at [210, 155] on link "Guide des tailles" at bounding box center [205, 157] width 26 height 5
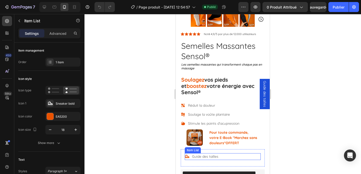
click at [210, 155] on link "Guide des tailles" at bounding box center [205, 157] width 26 height 5
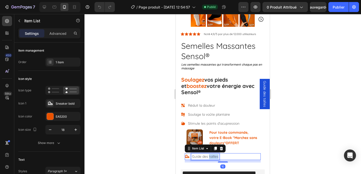
click at [210, 155] on link "Guide des tailles" at bounding box center [205, 157] width 26 height 5
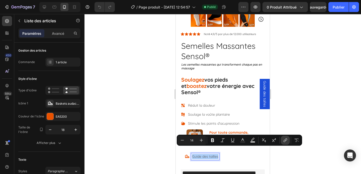
click at [284, 142] on icon "Editor contextual toolbar" at bounding box center [285, 140] width 5 height 5
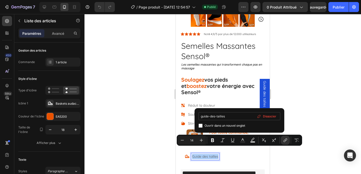
click at [220, 118] on input "guide-des-tailles" at bounding box center [240, 116] width 82 height 8
type input ".gyvV1f_BxN"
click at [269, 115] on font "Dissocier" at bounding box center [269, 117] width 13 height 4
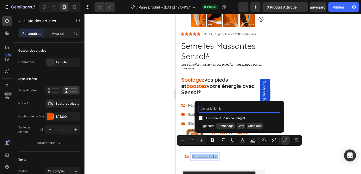
click at [215, 107] on input "Barre d'outils contextuelle de l'éditeur" at bounding box center [240, 109] width 82 height 8
paste input ".gyvV1f_BxN"
type input ".gyvV1f_BxN"
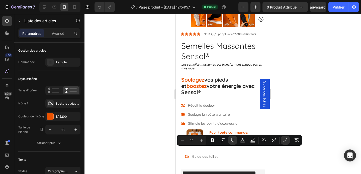
click at [322, 106] on div at bounding box center [223, 94] width 277 height 160
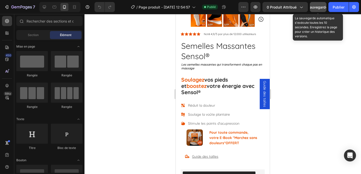
click at [321, 6] on font "Sauvegarder" at bounding box center [318, 7] width 21 height 4
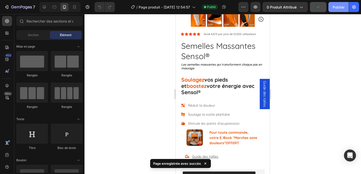
click at [337, 9] on font "Publier" at bounding box center [339, 7] width 12 height 4
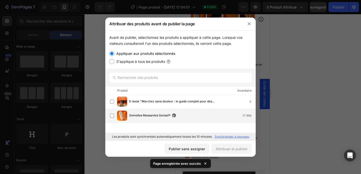
click at [151, 116] on font "Semelles Massantes Sensol®" at bounding box center [149, 116] width 41 height 4
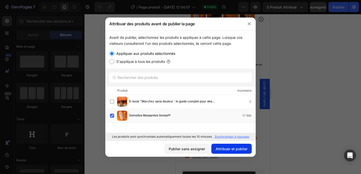
click at [228, 150] on font "Attribuer et publier" at bounding box center [232, 149] width 32 height 4
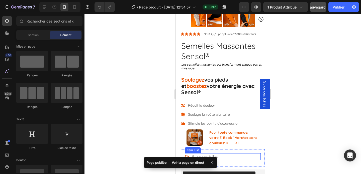
click at [204, 155] on u "Guide des tailles" at bounding box center [205, 157] width 26 height 5
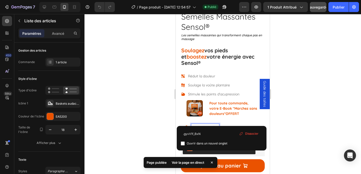
scroll to position [142, 0]
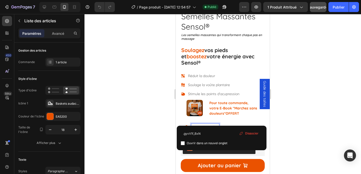
click at [199, 125] on u "Guide des tailles" at bounding box center [205, 127] width 26 height 5
click at [201, 125] on u "Guide des tailles" at bounding box center [205, 127] width 26 height 5
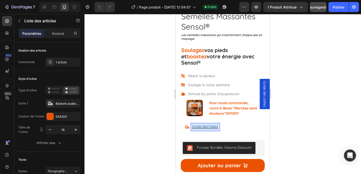
click at [201, 125] on u "Guide des tailles" at bounding box center [205, 127] width 26 height 5
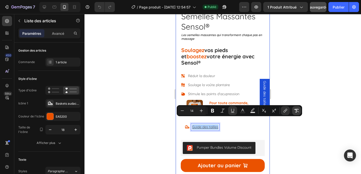
click at [294, 113] on button "Supprimer le format" at bounding box center [296, 110] width 9 height 9
click at [286, 113] on icon "Barre d'outils contextuelle de l'éditeur" at bounding box center [285, 110] width 5 height 5
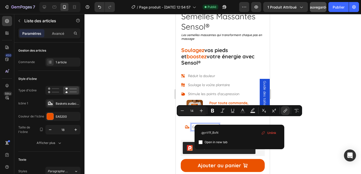
click at [268, 135] on span "Unlink" at bounding box center [272, 134] width 9 height 6
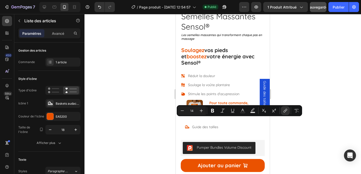
click at [298, 131] on div at bounding box center [223, 94] width 277 height 160
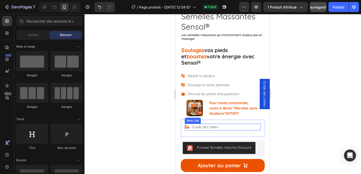
click at [216, 125] on link "Guide des tailles" at bounding box center [205, 127] width 26 height 5
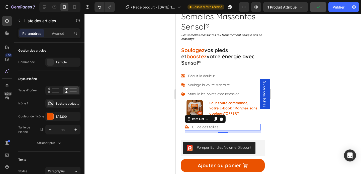
click at [233, 124] on div "Guide des tailles" at bounding box center [223, 127] width 76 height 7
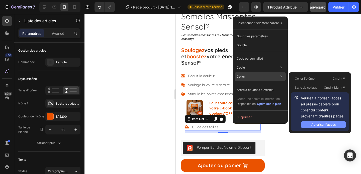
click at [311, 124] on button "Autoriser l'accès" at bounding box center [323, 124] width 45 height 7
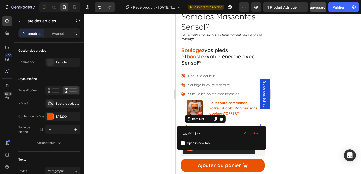
click at [219, 124] on div "Guide des tailles" at bounding box center [206, 127] width 28 height 7
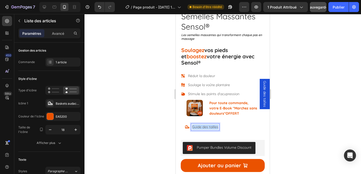
click at [219, 124] on div "Guide des tailles" at bounding box center [206, 127] width 28 height 7
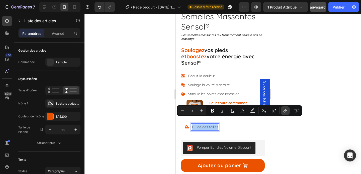
click at [289, 111] on button "link" at bounding box center [285, 110] width 9 height 9
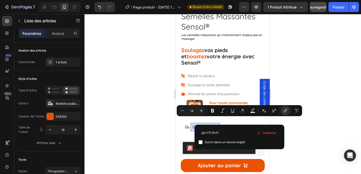
click at [200, 142] on input "Barre d'outils contextuelle de l'éditeur" at bounding box center [201, 143] width 4 height 4
checkbox input "true"
click at [298, 110] on icon "Barre d'outils contextuelle de l'éditeur" at bounding box center [296, 110] width 5 height 5
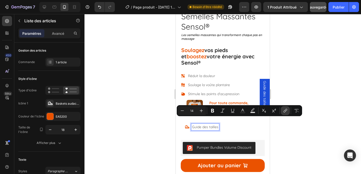
click at [289, 112] on button "lien" at bounding box center [285, 110] width 9 height 9
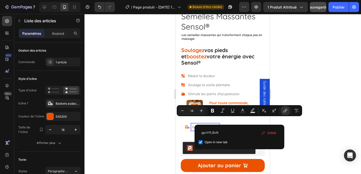
click at [269, 133] on span "Unlink" at bounding box center [272, 134] width 9 height 6
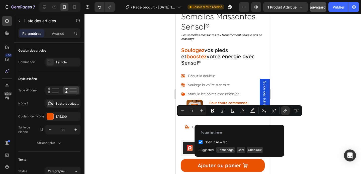
click at [297, 133] on div at bounding box center [223, 94] width 277 height 160
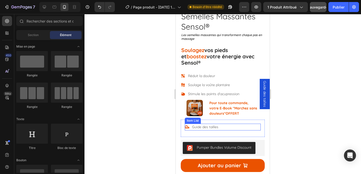
click at [212, 125] on link "Guide des tailles" at bounding box center [205, 127] width 26 height 5
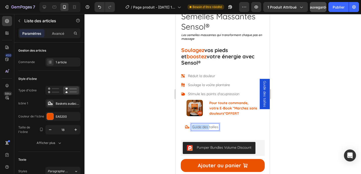
click at [212, 125] on link "Guide des tailles" at bounding box center [205, 127] width 26 height 5
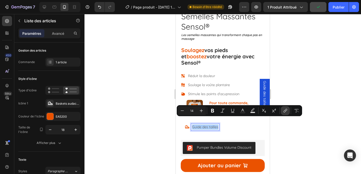
click at [282, 113] on button "link" at bounding box center [285, 110] width 9 height 9
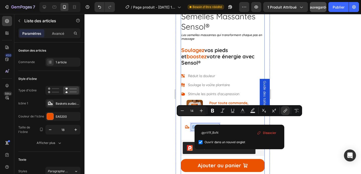
drag, startPoint x: 398, startPoint y: 147, endPoint x: 192, endPoint y: 133, distance: 206.3
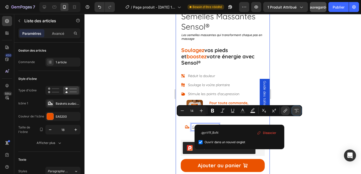
click at [295, 113] on icon "Barre d'outils contextuelle de l'éditeur" at bounding box center [296, 110] width 5 height 5
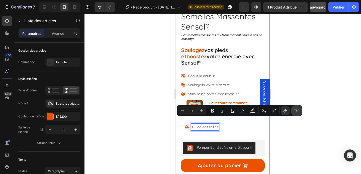
click at [295, 113] on icon "Barre d'outils contextuelle de l'éditeur" at bounding box center [296, 110] width 5 height 5
click at [296, 110] on icon "Barre d'outils contextuelle de l'éditeur" at bounding box center [296, 110] width 5 height 5
click at [316, 125] on div at bounding box center [223, 94] width 277 height 160
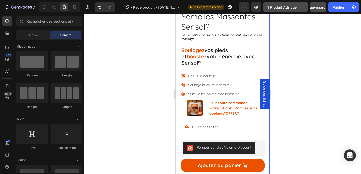
click at [299, 5] on icon "button" at bounding box center [301, 7] width 5 height 5
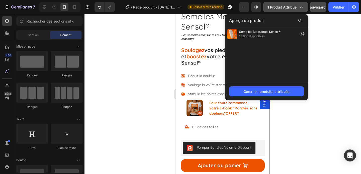
click at [300, 5] on icon "button" at bounding box center [301, 7] width 5 height 5
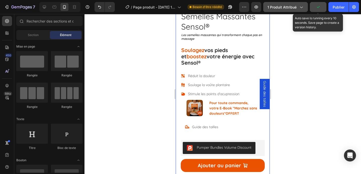
click at [320, 7] on icon "button" at bounding box center [318, 7] width 5 height 5
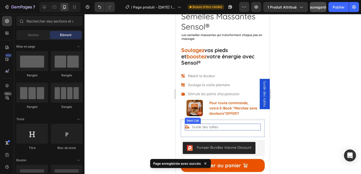
click at [237, 124] on div "Guide des tailles" at bounding box center [223, 127] width 76 height 7
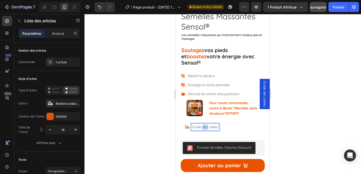
click at [202, 125] on link "Guide des tailles" at bounding box center [205, 127] width 26 height 5
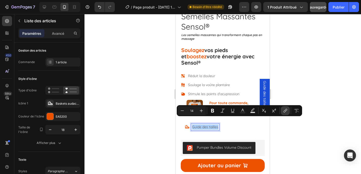
click at [284, 113] on icon "Barre d'outils contextuelle de l'éditeur" at bounding box center [285, 110] width 5 height 5
click at [337, 11] on button "Publier" at bounding box center [339, 7] width 20 height 10
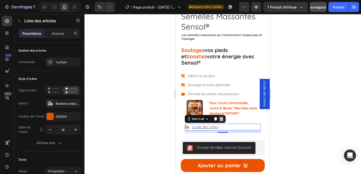
click at [221, 117] on icon at bounding box center [221, 119] width 3 height 4
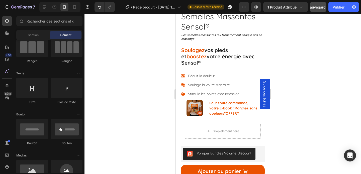
scroll to position [0, 0]
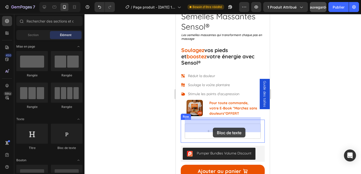
drag, startPoint x: 241, startPoint y: 148, endPoint x: 213, endPoint y: 128, distance: 34.5
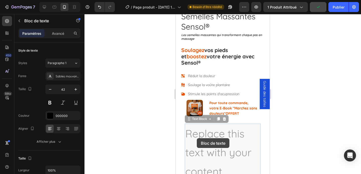
drag, startPoint x: 224, startPoint y: 163, endPoint x: 196, endPoint y: 138, distance: 37.9
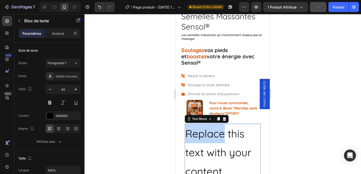
click at [197, 129] on p "Replace this text with your content" at bounding box center [223, 153] width 75 height 57
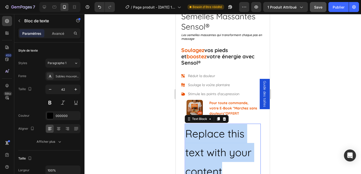
click at [197, 129] on p "Replace this text with your content" at bounding box center [223, 153] width 75 height 57
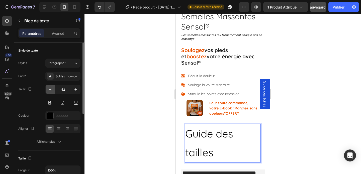
click at [51, 88] on icon "button" at bounding box center [50, 89] width 5 height 5
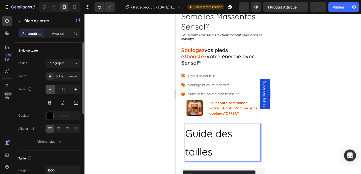
click at [51, 88] on icon "button" at bounding box center [50, 89] width 5 height 5
type input "39"
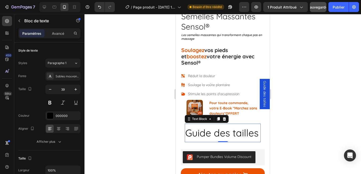
click at [217, 127] on p "Guide des tailles" at bounding box center [223, 134] width 75 height 18
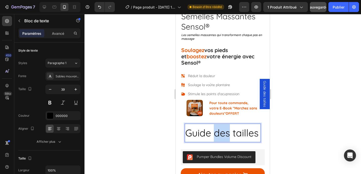
click at [217, 127] on p "Guide des tailles" at bounding box center [223, 134] width 75 height 18
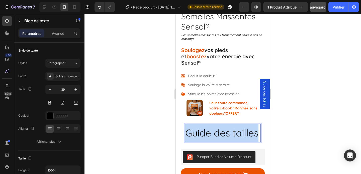
click at [217, 127] on p "Guide des tailles" at bounding box center [223, 134] width 75 height 18
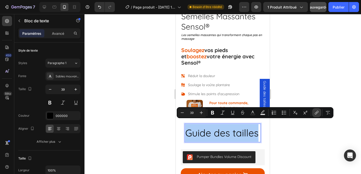
click at [318, 114] on icon "Editor contextual toolbar" at bounding box center [317, 112] width 5 height 5
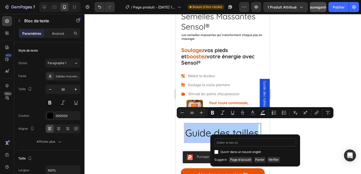
type input ".gyvV1f_BxN"
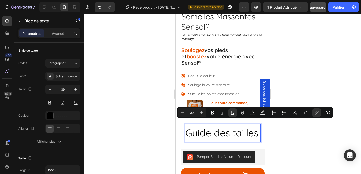
click at [300, 130] on div at bounding box center [223, 94] width 277 height 160
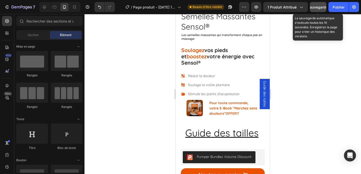
click at [320, 9] on font "Sauvegarder" at bounding box center [318, 7] width 21 height 4
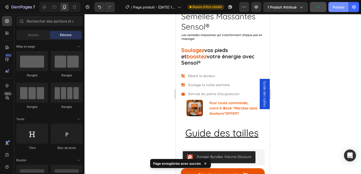
click at [338, 11] on button "Publier" at bounding box center [339, 7] width 20 height 10
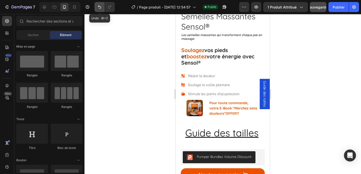
click at [99, 8] on icon "Annuler/Rétablir" at bounding box center [99, 7] width 5 height 5
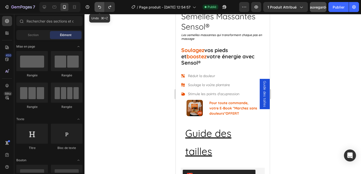
click at [99, 8] on icon "Annuler/Rétablir" at bounding box center [99, 7] width 5 height 5
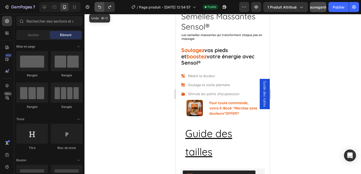
click at [99, 8] on icon "Annuler/Rétablir" at bounding box center [99, 7] width 5 height 5
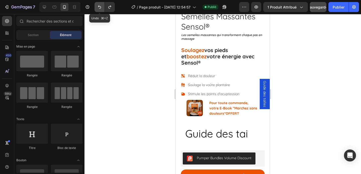
click at [99, 8] on icon "Annuler/Rétablir" at bounding box center [99, 7] width 5 height 5
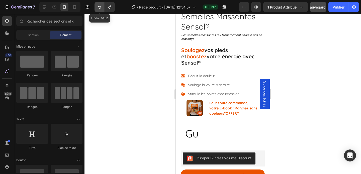
click at [99, 8] on icon "Annuler/Rétablir" at bounding box center [99, 7] width 5 height 5
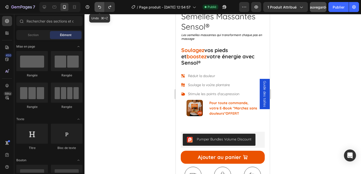
click at [99, 8] on icon "Annuler/Rétablir" at bounding box center [99, 7] width 5 height 5
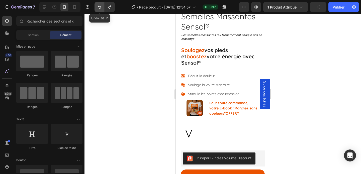
click at [99, 8] on icon "Annuler/Rétablir" at bounding box center [99, 7] width 5 height 5
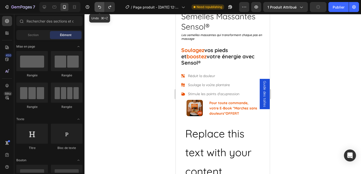
click at [99, 8] on icon "Annuler/Rétablir" at bounding box center [99, 7] width 5 height 5
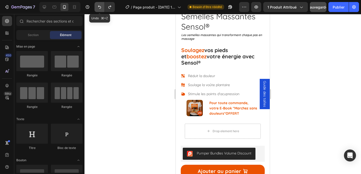
click at [99, 8] on icon "Annuler/Rétablir" at bounding box center [99, 7] width 5 height 5
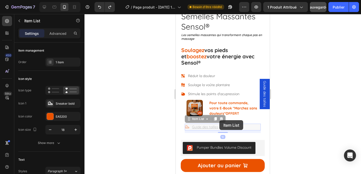
drag, startPoint x: 223, startPoint y: 120, endPoint x: 220, endPoint y: 120, distance: 3.3
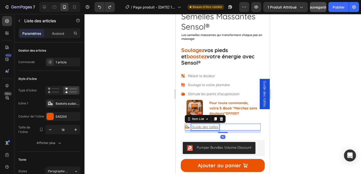
click at [216, 125] on u "Guide des tailles" at bounding box center [205, 127] width 26 height 5
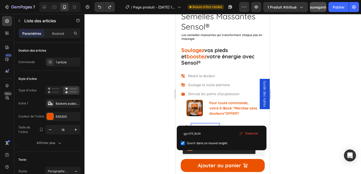
click at [217, 125] on u "Guide des tailles" at bounding box center [205, 127] width 26 height 5
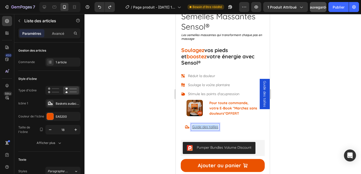
click at [217, 125] on u "Guide des tailles" at bounding box center [205, 127] width 26 height 5
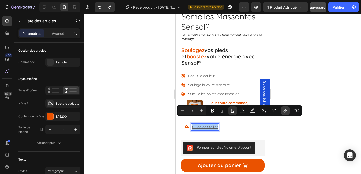
click at [284, 111] on icon "Editor contextual toolbar" at bounding box center [285, 110] width 5 height 5
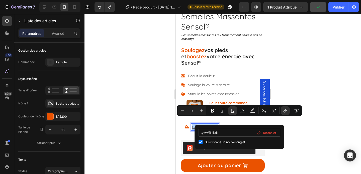
click at [202, 135] on input ".gyvV1f_BxN" at bounding box center [240, 133] width 82 height 8
drag, startPoint x: 202, startPoint y: 134, endPoint x: 198, endPoint y: 134, distance: 4.5
click at [198, 134] on div ".gyvV1f_BxN Ouvrir dans un nouvel onglet Dissocier" at bounding box center [240, 137] width 90 height 25
type input "#gyvV1f_BxN"
click at [224, 136] on input "#gyvV1f_BxN" at bounding box center [240, 133] width 82 height 8
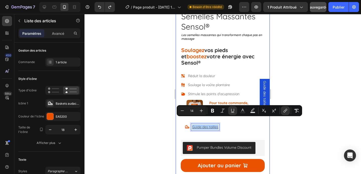
click at [296, 132] on div at bounding box center [223, 94] width 277 height 160
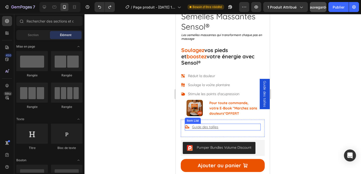
click at [220, 124] on div "Guide des tailles" at bounding box center [223, 127] width 76 height 7
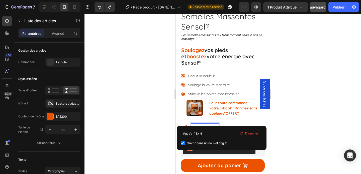
click at [182, 144] on input "checkbox" at bounding box center [183, 144] width 4 height 4
checkbox input "false"
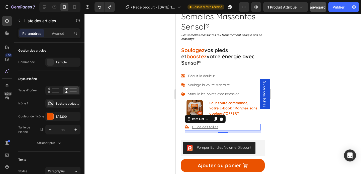
click at [318, 99] on div at bounding box center [223, 94] width 277 height 160
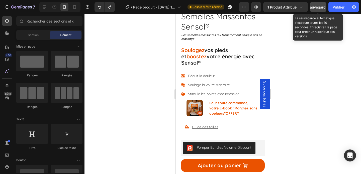
click at [323, 7] on font "Sauvegarder" at bounding box center [318, 7] width 21 height 4
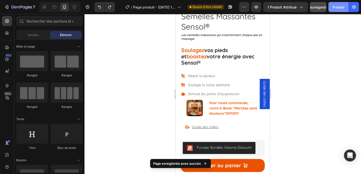
click at [339, 8] on font "Publier" at bounding box center [339, 7] width 12 height 4
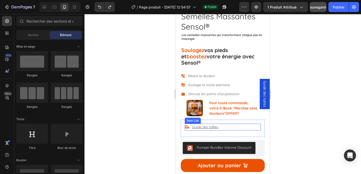
click at [208, 125] on u "Guide des tailles" at bounding box center [205, 127] width 26 height 5
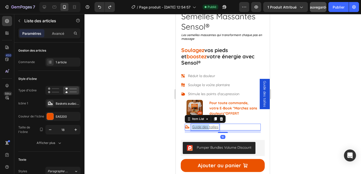
click at [216, 125] on u "Guide des tailles" at bounding box center [205, 127] width 26 height 5
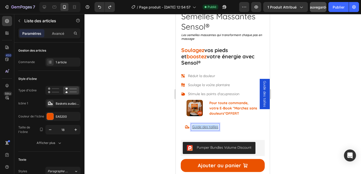
click at [216, 125] on u "Guide des tailles" at bounding box center [205, 127] width 26 height 5
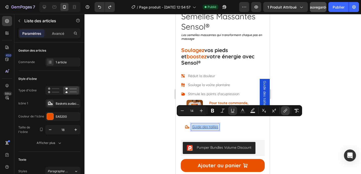
click at [287, 113] on icon "Editor contextual toolbar" at bounding box center [285, 110] width 5 height 5
click at [293, 112] on button "Supprimer le format" at bounding box center [296, 110] width 9 height 9
click at [285, 112] on icon "Barre d'outils contextuelle de l'éditeur" at bounding box center [285, 110] width 5 height 5
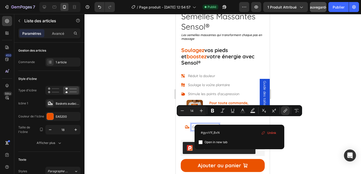
click at [269, 134] on span "Unlink" at bounding box center [272, 134] width 9 height 6
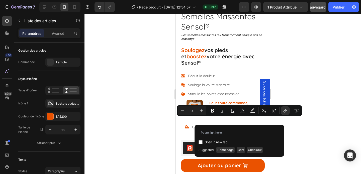
click at [236, 140] on div "Open in new tab" at bounding box center [240, 143] width 82 height 6
checkbox input "true"
click at [235, 133] on input "Barre d'outils contextuelle de l'éditeur" at bounding box center [240, 133] width 82 height 8
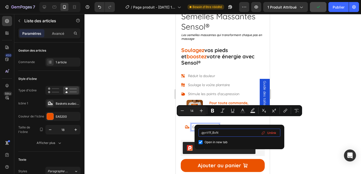
drag, startPoint x: 203, startPoint y: 134, endPoint x: 200, endPoint y: 133, distance: 2.8
click at [200, 133] on input ".gyvV1f_BxN" at bounding box center [240, 133] width 82 height 8
type input "#gyvV1f_BxN"
click at [201, 143] on input "Barre d'outils contextuelle de l'éditeur" at bounding box center [201, 143] width 4 height 4
checkbox input "false"
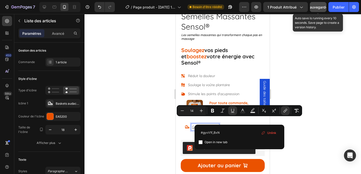
click at [321, 6] on font "Sauvegarder" at bounding box center [318, 7] width 21 height 4
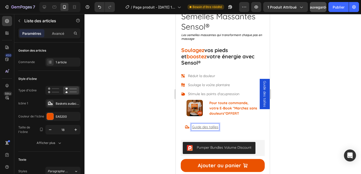
click at [218, 125] on u "Guide des tailles" at bounding box center [205, 127] width 26 height 5
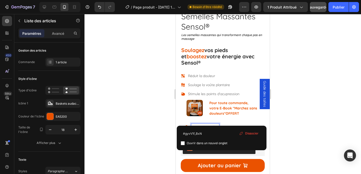
click at [265, 97] on span "Guide des tailles" at bounding box center [265, 94] width 5 height 26
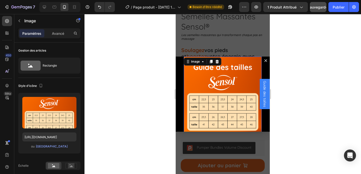
click at [231, 82] on img "Dialog body" at bounding box center [223, 96] width 78 height 78
click at [265, 93] on span "Guide des tailles" at bounding box center [265, 94] width 5 height 26
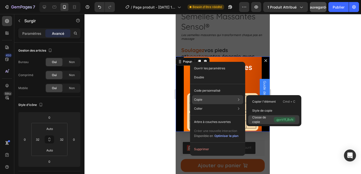
click at [284, 119] on font ".gyvV1f_BxN" at bounding box center [285, 120] width 18 height 4
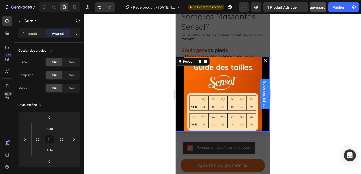
click at [268, 63] on button "Dialog content" at bounding box center [266, 61] width 8 height 8
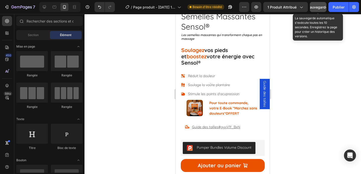
click at [317, 10] on button "Sauvegarder" at bounding box center [318, 7] width 17 height 10
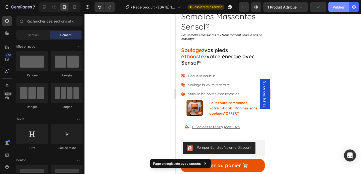
click at [337, 11] on button "Publier" at bounding box center [339, 7] width 20 height 10
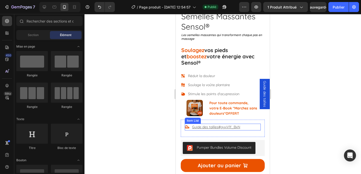
click at [218, 125] on u "Guide des tailles#gyvV1f_BxN" at bounding box center [216, 127] width 48 height 5
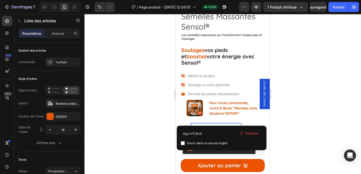
click at [219, 125] on u "Guide des tailles#gyvV1f_BxN" at bounding box center [216, 127] width 48 height 5
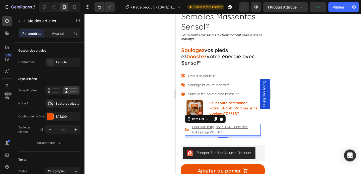
click at [210, 125] on u "Pour voir le" at bounding box center [201, 127] width 18 height 5
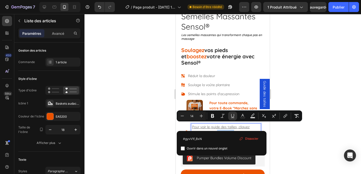
drag, startPoint x: 215, startPoint y: 126, endPoint x: 224, endPoint y: 131, distance: 9.9
click at [224, 131] on p "Pour voir le guide des tailles, cliquez ici #gyvV1f_BxNGuide des tailles#gyvV1f…" at bounding box center [226, 133] width 68 height 16
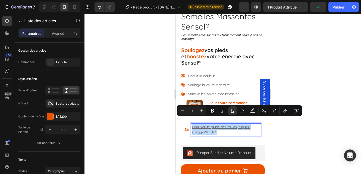
drag, startPoint x: 224, startPoint y: 125, endPoint x: 192, endPoint y: 120, distance: 32.8
click at [192, 124] on div "Pour voir le guide des tailles, cliquez ici #gyvV1f_BxN" at bounding box center [227, 130] width 70 height 12
click at [213, 112] on icon "Editor contextual toolbar" at bounding box center [212, 111] width 3 height 4
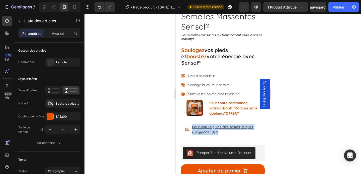
drag, startPoint x: 221, startPoint y: 126, endPoint x: 191, endPoint y: 120, distance: 30.1
click at [191, 124] on div "Pour voir le guide des tailles, cliquez ici #gyvV1f_BxN" at bounding box center [223, 130] width 76 height 12
click at [200, 125] on p "Pour voir le guide des tailles, cliquez ici #gyvV1f_BxN" at bounding box center [226, 130] width 68 height 11
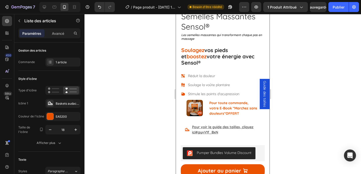
click at [168, 119] on div at bounding box center [223, 94] width 277 height 160
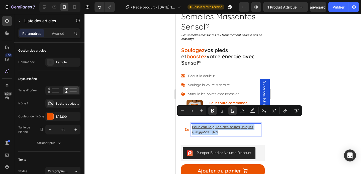
drag, startPoint x: 225, startPoint y: 126, endPoint x: 191, endPoint y: 121, distance: 34.5
click at [233, 110] on icon "Editor contextual toolbar" at bounding box center [232, 110] width 5 height 5
type input "14"
click at [154, 119] on div at bounding box center [223, 94] width 277 height 160
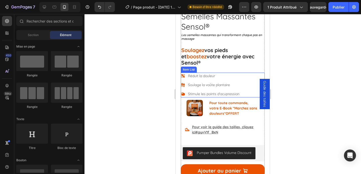
click at [231, 92] on p "Stimule les points d'acupression" at bounding box center [213, 94] width 51 height 5
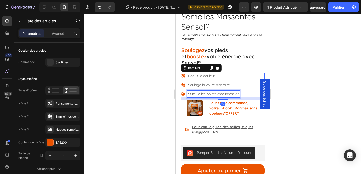
click at [230, 92] on p "Stimule les points d'acupression" at bounding box center [213, 94] width 51 height 5
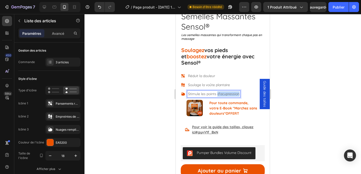
click at [230, 92] on p "Stimule les points d'acupression" at bounding box center [213, 94] width 51 height 5
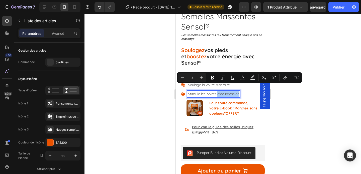
click at [156, 88] on div at bounding box center [223, 94] width 277 height 160
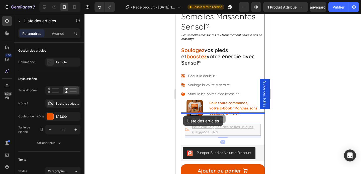
drag, startPoint x: 188, startPoint y: 121, endPoint x: 183, endPoint y: 116, distance: 6.7
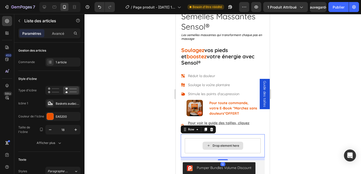
click at [195, 139] on div "Drop element here" at bounding box center [223, 146] width 76 height 15
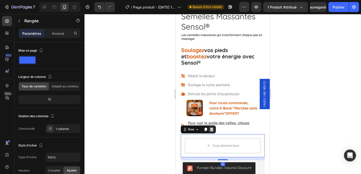
click at [212, 128] on icon at bounding box center [212, 130] width 4 height 4
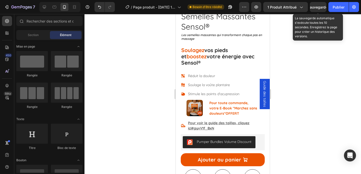
click at [320, 8] on font "Sauvegarder" at bounding box center [318, 7] width 21 height 4
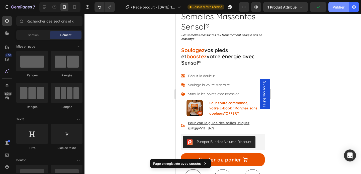
click at [336, 9] on font "Publier" at bounding box center [339, 7] width 12 height 5
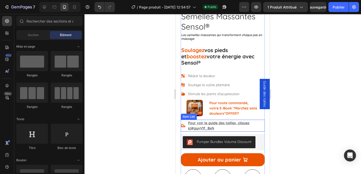
click at [225, 121] on p "Pour voir le guide des tailles, cliquez ici #gyvV1f_BxN" at bounding box center [226, 126] width 76 height 11
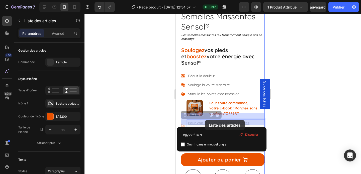
drag, startPoint x: 215, startPoint y: 122, endPoint x: 205, endPoint y: 120, distance: 10.2
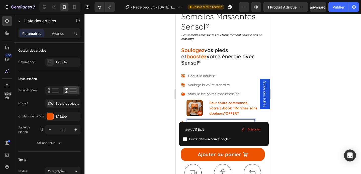
click at [238, 121] on u "Pour voir le guide des tailles, cliquez ici" at bounding box center [221, 123] width 66 height 5
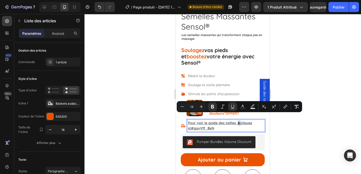
click at [238, 121] on u "Pour voir le guide des tailles, ▶cliquez ici" at bounding box center [220, 126] width 64 height 10
click at [244, 107] on icon "Editor contextual toolbar" at bounding box center [242, 106] width 5 height 5
type input "575757"
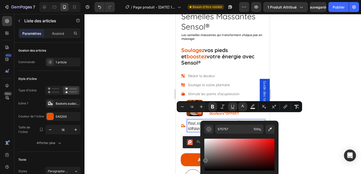
click at [307, 143] on div at bounding box center [223, 94] width 277 height 160
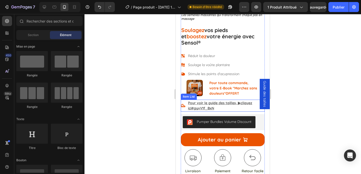
scroll to position [170, 0]
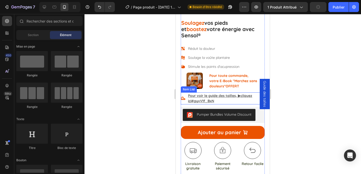
click at [242, 94] on u "Pour voir le guide des tailles, ▶cliquez ici" at bounding box center [220, 99] width 64 height 10
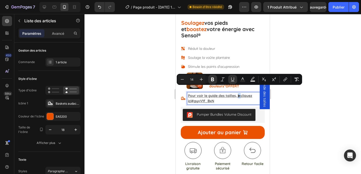
drag, startPoint x: 241, startPoint y: 89, endPoint x: 238, endPoint y: 89, distance: 2.5
click at [244, 79] on icon "Barre d'outils contextuelle de l'éditeur" at bounding box center [242, 79] width 5 height 5
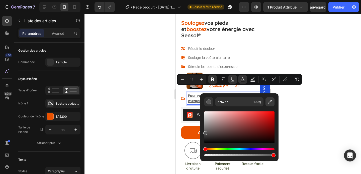
click at [273, 103] on icon "Barre d'outils contextuelle de l'éditeur" at bounding box center [270, 102] width 5 height 5
type input "EB5200"
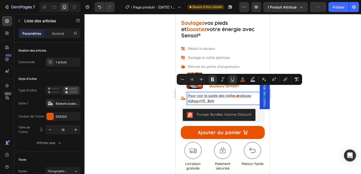
click at [252, 94] on u "cliquez ici" at bounding box center [219, 99] width 63 height 10
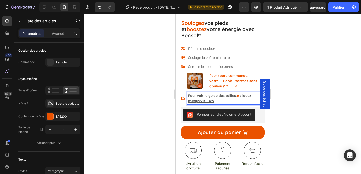
click at [192, 99] on u "#gyvV1f_BxN" at bounding box center [203, 101] width 23 height 5
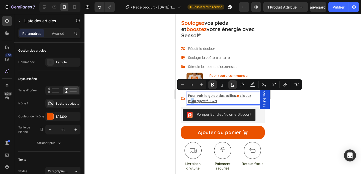
click at [193, 94] on u "cliquez ici◀" at bounding box center [219, 99] width 63 height 10
click at [244, 84] on icon "Barre d'outils contextuelle de l'éditeur" at bounding box center [242, 84] width 5 height 5
type input "575757"
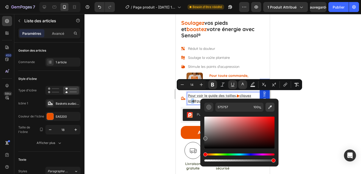
click at [272, 106] on icon "Barre d'outils contextuelle de l'éditeur" at bounding box center [271, 108] width 4 height 4
type input "EB5200"
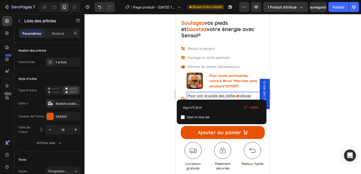
click at [221, 94] on p "Pour voir le guide des tailles, ▶ cliquez ici ◀ #gyvV1f_BxN" at bounding box center [226, 98] width 76 height 11
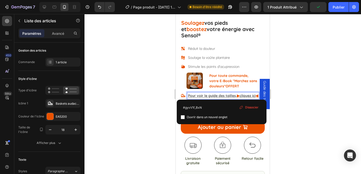
click at [302, 84] on div at bounding box center [223, 94] width 277 height 160
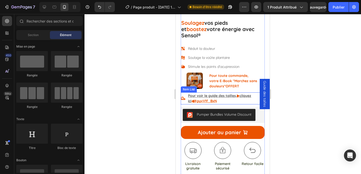
click at [222, 93] on p "Pour voir le guide des tailles, ▶ cliquez ici ◀ #gyvV1f_BxN ⁠⁠⁠⁠⁠⁠⁠" at bounding box center [226, 98] width 76 height 11
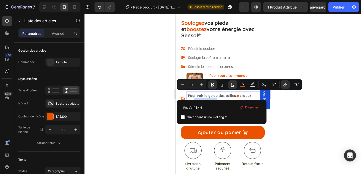
drag, startPoint x: 219, startPoint y: 94, endPoint x: 196, endPoint y: 96, distance: 22.9
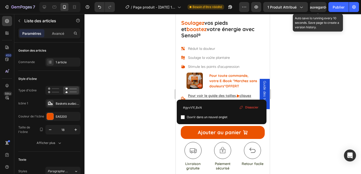
click at [316, 5] on font "Sauvegarder" at bounding box center [318, 7] width 21 height 4
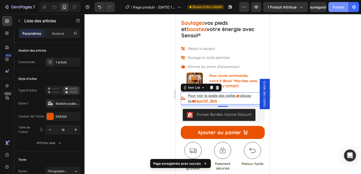
click at [336, 11] on button "Publier" at bounding box center [339, 7] width 20 height 10
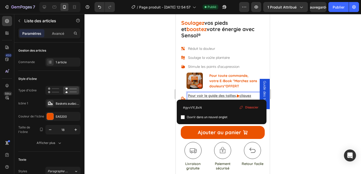
click at [245, 108] on font "Dissocier" at bounding box center [251, 108] width 13 height 4
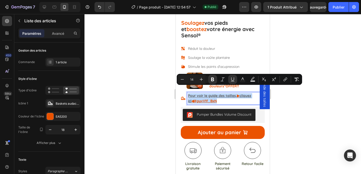
drag, startPoint x: 224, startPoint y: 94, endPoint x: 187, endPoint y: 89, distance: 38.0
click at [187, 93] on div "Pour voir le guide des tailles, ▶ cliquez ici ◀#gyvV1f_BxN ⁠⁠⁠⁠⁠⁠⁠" at bounding box center [223, 99] width 84 height 12
click at [298, 81] on icon "Editor contextual toolbar" at bounding box center [296, 79] width 5 height 5
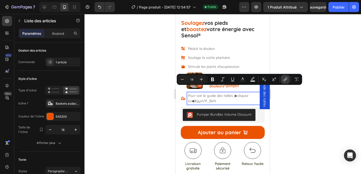
click at [288, 81] on icon "Editor contextual toolbar" at bounding box center [285, 79] width 5 height 5
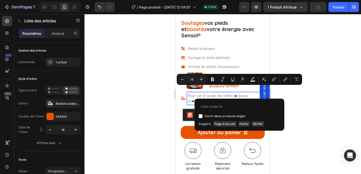
click at [198, 95] on p "Pour voir le guide des tailles, ▶cliquez ici◀#gyvV1f_BxN" at bounding box center [226, 98] width 76 height 11
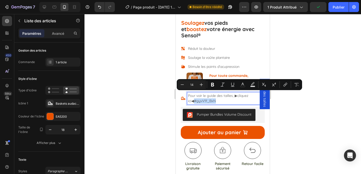
drag, startPoint x: 196, startPoint y: 95, endPoint x: 218, endPoint y: 96, distance: 22.4
click at [218, 96] on p "Pour voir le guide des tailles, ▶cliquez ici◀#gyvV1f_BxN" at bounding box center [226, 98] width 76 height 11
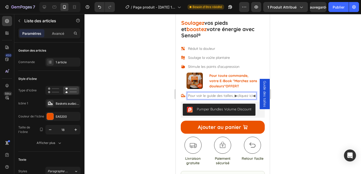
click at [250, 93] on p "Pour voir le guide des tailles, ▶cliquez ici◀" at bounding box center [222, 95] width 68 height 5
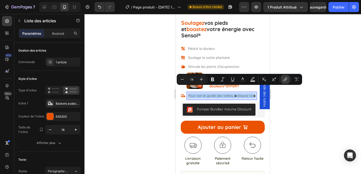
click at [284, 80] on icon "Barre d'outils contextuelle de l'éditeur" at bounding box center [285, 79] width 5 height 5
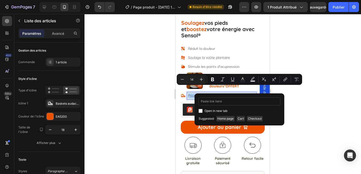
type input "#gyvV1f_BxN"
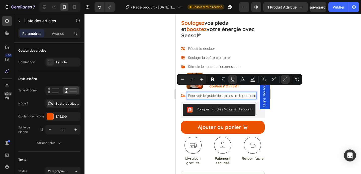
click at [306, 105] on div at bounding box center [223, 94] width 277 height 160
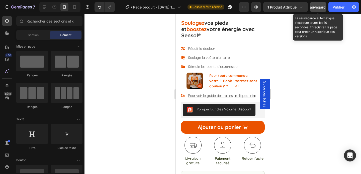
click at [320, 4] on button "Sauvegarder" at bounding box center [318, 7] width 17 height 10
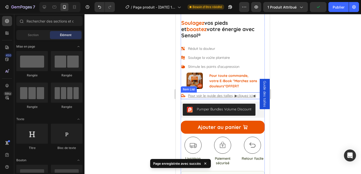
click at [238, 94] on u "Pour voir le guide des tailles, ▶cliquez ici◀" at bounding box center [222, 96] width 68 height 5
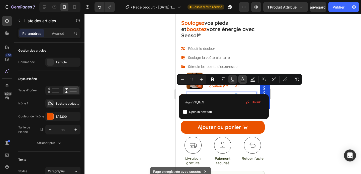
click at [242, 81] on rect "Editor contextual toolbar" at bounding box center [243, 81] width 5 height 1
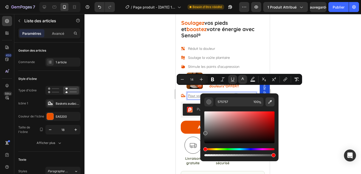
click at [269, 104] on icon "Editor contextual toolbar" at bounding box center [270, 102] width 5 height 5
type input "EB5200"
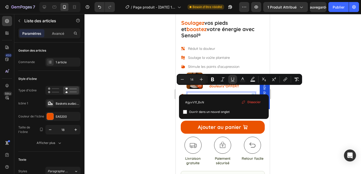
drag, startPoint x: 254, startPoint y: 88, endPoint x: 257, endPoint y: 88, distance: 3.3
click at [256, 93] on div "Pour voir le guide des tailles, ▶ cliquez ici◀" at bounding box center [222, 96] width 68 height 7
click at [242, 78] on icon "Editor contextual toolbar" at bounding box center [243, 79] width 3 height 3
type input "575757"
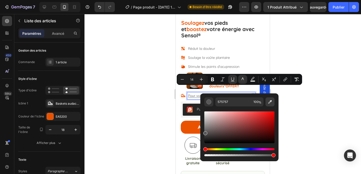
click at [269, 103] on icon "Editor contextual toolbar" at bounding box center [271, 102] width 4 height 4
type input "EB5200"
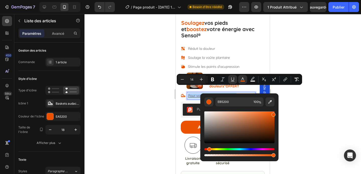
click at [333, 69] on div at bounding box center [223, 94] width 277 height 160
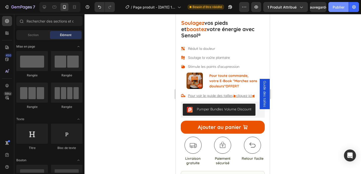
click at [339, 11] on button "Publier" at bounding box center [339, 7] width 20 height 10
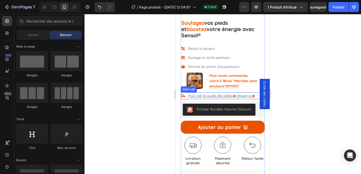
click at [231, 94] on u "Pour voir le guide des tailles," at bounding box center [211, 96] width 46 height 5
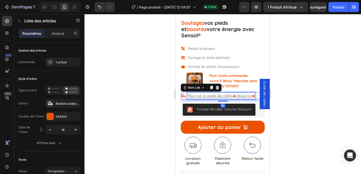
click at [231, 94] on u "Pour voir le guide des tailles," at bounding box center [211, 96] width 46 height 5
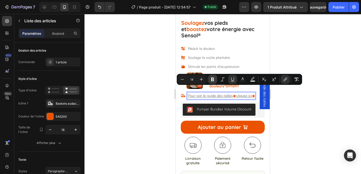
click at [214, 79] on icon "Editor contextual toolbar" at bounding box center [212, 80] width 3 height 4
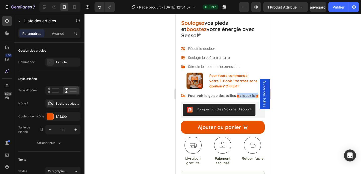
drag, startPoint x: 238, startPoint y: 90, endPoint x: 262, endPoint y: 90, distance: 23.9
click at [299, 66] on div at bounding box center [223, 94] width 277 height 160
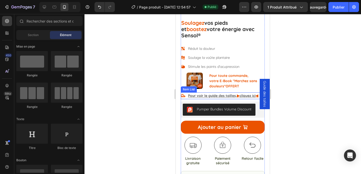
click at [243, 94] on u "cliquez ici" at bounding box center [248, 96] width 16 height 5
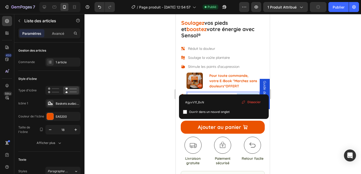
drag, startPoint x: 238, startPoint y: 90, endPoint x: 267, endPoint y: 90, distance: 28.9
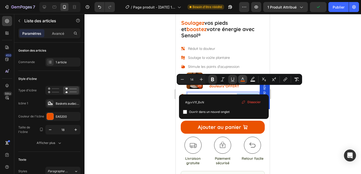
click at [242, 80] on icon "Editor contextual toolbar" at bounding box center [242, 79] width 5 height 5
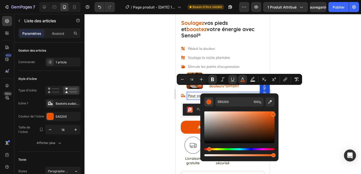
click at [210, 101] on div "Barre d'outils contextuelle de l'éditeur" at bounding box center [209, 102] width 5 height 5
click at [271, 101] on icon "Barre d'outils contextuelle de l'éditeur" at bounding box center [271, 102] width 4 height 4
click at [155, 113] on div at bounding box center [223, 94] width 277 height 160
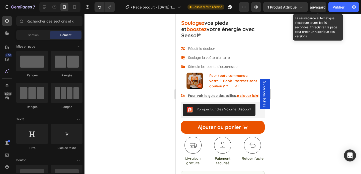
click at [316, 9] on font "Sauvegarder" at bounding box center [318, 7] width 21 height 4
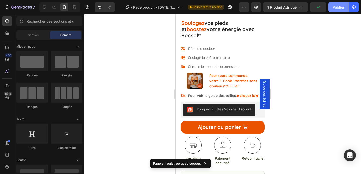
click at [340, 10] on button "Publier" at bounding box center [339, 7] width 20 height 10
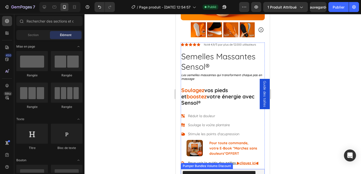
scroll to position [104, 0]
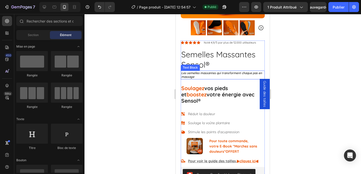
click at [193, 74] on p "Les semelles massantes qui transforment chaque pas en massage" at bounding box center [222, 75] width 83 height 8
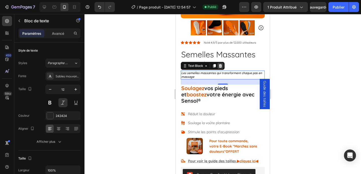
click at [220, 66] on icon at bounding box center [220, 66] width 3 height 4
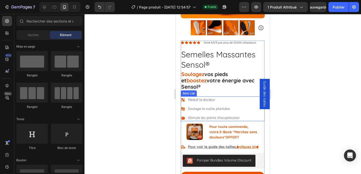
click at [248, 97] on div "Réduit la douleur Soulage la voûte plantaire Stimule les points d'acupression" at bounding box center [223, 109] width 84 height 25
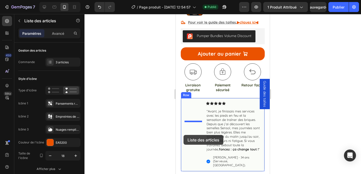
scroll to position [250, 0]
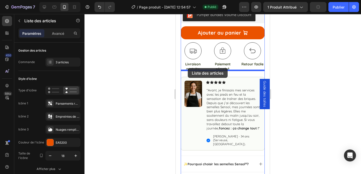
drag, startPoint x: 184, startPoint y: 86, endPoint x: 188, endPoint y: 68, distance: 18.4
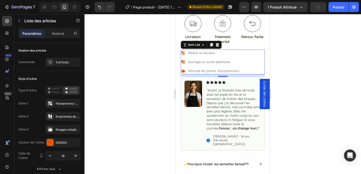
scroll to position [223, 0]
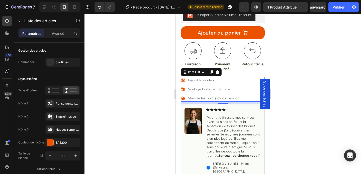
click at [147, 75] on div at bounding box center [223, 94] width 277 height 160
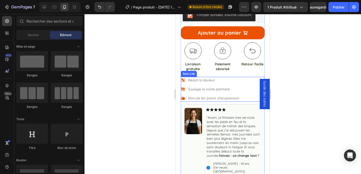
click at [193, 78] on div "Réduit la douleur Soulage la voûte plantaire Stimule les points d'acupression" at bounding box center [210, 89] width 59 height 25
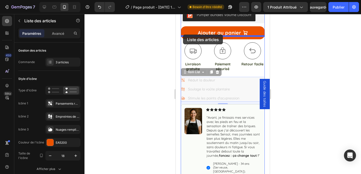
drag, startPoint x: 184, startPoint y: 66, endPoint x: 183, endPoint y: 35, distance: 31.1
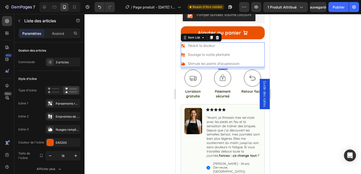
click at [157, 57] on div at bounding box center [223, 94] width 277 height 160
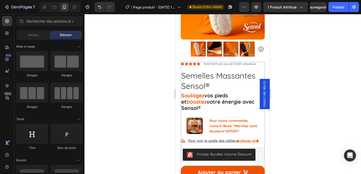
scroll to position [88, 0]
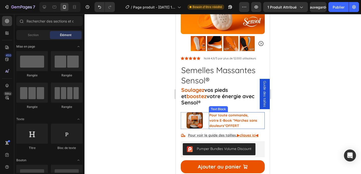
click at [218, 118] on p "votre E-Book "Marchez sans douleurs" OFFERT" at bounding box center [237, 123] width 55 height 11
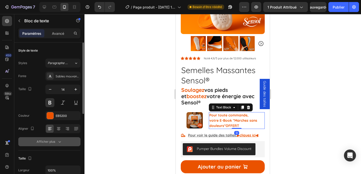
click at [60, 141] on icon "button" at bounding box center [59, 142] width 5 height 5
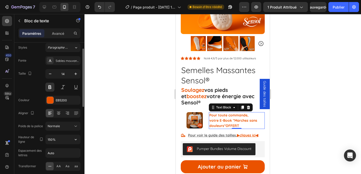
scroll to position [18, 0]
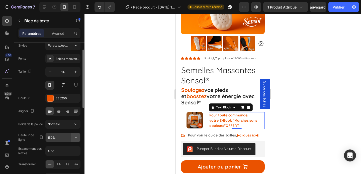
click at [72, 139] on button "button" at bounding box center [75, 137] width 9 height 9
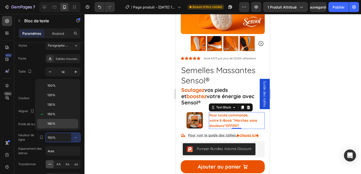
click at [57, 123] on p "180%" at bounding box center [61, 124] width 29 height 5
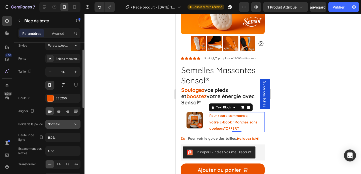
click at [77, 126] on icon at bounding box center [75, 124] width 5 height 5
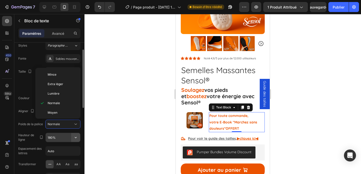
click at [75, 137] on icon "button" at bounding box center [75, 137] width 5 height 5
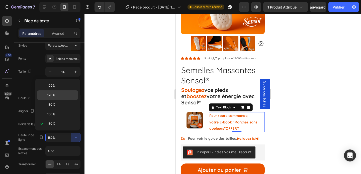
click at [60, 95] on p "120%" at bounding box center [61, 95] width 29 height 5
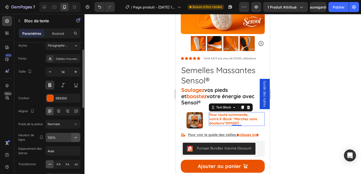
click at [76, 138] on icon "button" at bounding box center [76, 137] width 2 height 1
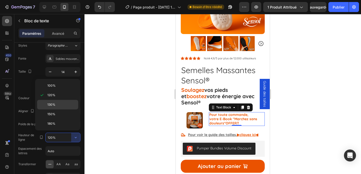
click at [65, 106] on p "130%" at bounding box center [61, 105] width 29 height 5
type input "130%"
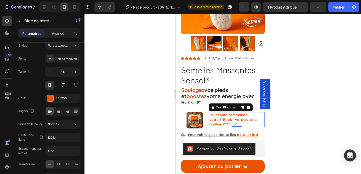
click at [138, 116] on div at bounding box center [223, 94] width 277 height 160
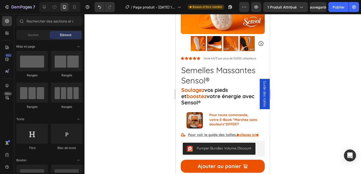
click at [156, 126] on div at bounding box center [223, 94] width 277 height 160
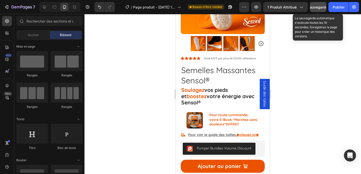
click at [317, 11] on button "Sauvegarder" at bounding box center [318, 7] width 17 height 10
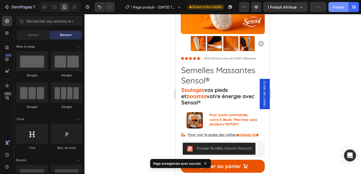
click at [339, 10] on font "Publier" at bounding box center [339, 7] width 12 height 5
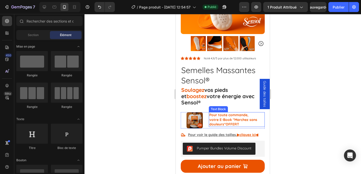
click at [215, 113] on p "Pour toute commande," at bounding box center [237, 115] width 55 height 5
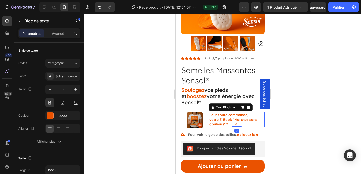
click at [226, 118] on p "votre E-Book "Marchez sans douleurs" OFFERT" at bounding box center [237, 122] width 55 height 9
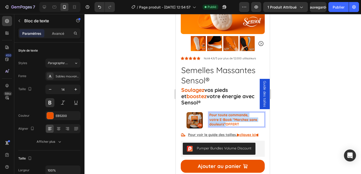
drag, startPoint x: 226, startPoint y: 118, endPoint x: 209, endPoint y: 109, distance: 19.3
click at [209, 112] on div "Pour toute commande, votre E-Book "Marchez sans douleurs" OFFERT" at bounding box center [237, 119] width 56 height 15
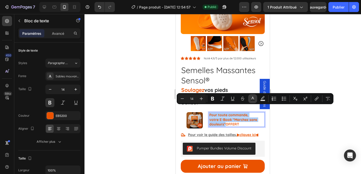
click at [255, 98] on icon "Editor contextual toolbar" at bounding box center [253, 98] width 5 height 5
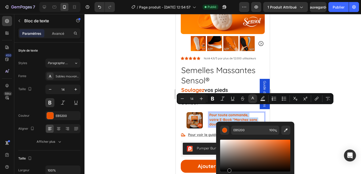
drag, startPoint x: 231, startPoint y: 151, endPoint x: 229, endPoint y: 177, distance: 25.9
click at [229, 0] on html "7 Version history / Page produit - 19 août, 12:54:57 Publié Aperçu 1 produit at…" at bounding box center [180, 0] width 361 height 0
type input "000000"
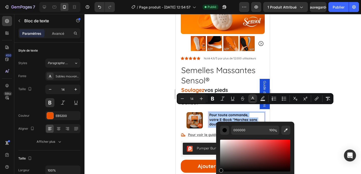
click at [139, 150] on div at bounding box center [223, 94] width 277 height 160
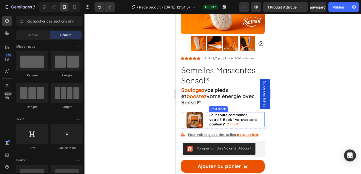
click at [224, 118] on span "votre E-Book "Marchez sans douleurs"" at bounding box center [234, 122] width 48 height 9
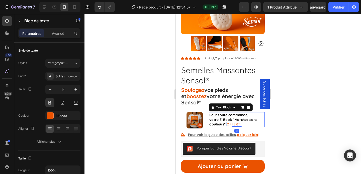
click at [225, 118] on span "votre E-Book "Marchez sans douleurs"" at bounding box center [234, 122] width 48 height 9
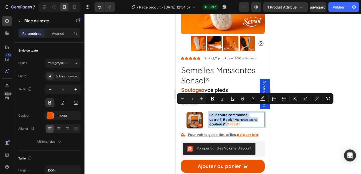
drag, startPoint x: 226, startPoint y: 118, endPoint x: 210, endPoint y: 110, distance: 18.0
click at [210, 112] on div "Pour toute commande, votre E-Book "Marchez sans douleurs" OFFERT" at bounding box center [237, 119] width 56 height 15
click at [215, 101] on icon "Editor contextual toolbar" at bounding box center [212, 98] width 5 height 5
click at [214, 100] on icon "Editor contextual toolbar" at bounding box center [212, 98] width 5 height 5
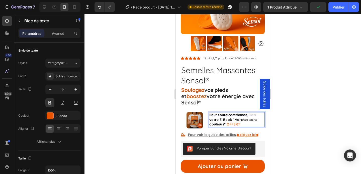
click at [296, 119] on div at bounding box center [223, 94] width 277 height 160
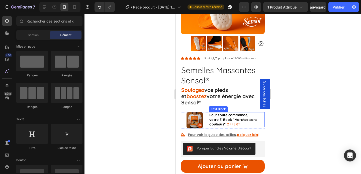
click at [233, 118] on span "votre E-Book "Marchez sans douleurs"" at bounding box center [234, 122] width 48 height 9
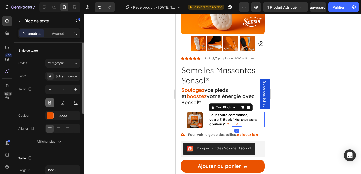
click at [51, 104] on button at bounding box center [49, 102] width 9 height 9
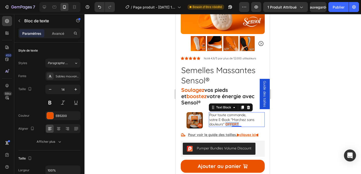
click at [234, 122] on strong "OFFERT" at bounding box center [233, 124] width 14 height 5
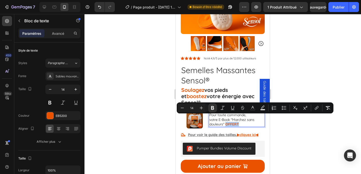
click at [152, 125] on div at bounding box center [223, 94] width 277 height 160
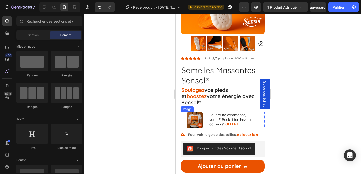
click at [185, 114] on div at bounding box center [195, 120] width 28 height 16
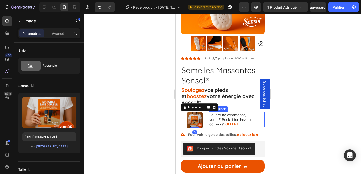
click at [240, 118] on span "votre E-Book "Marchez sans douleurs"" at bounding box center [232, 122] width 45 height 9
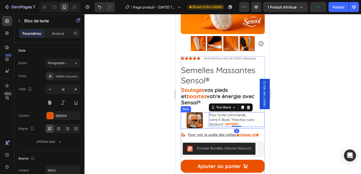
click at [213, 122] on div "Pour toute commande, votre E-Book "Marchez sans douleurs" OFFERT Text Block 0" at bounding box center [237, 120] width 56 height 16
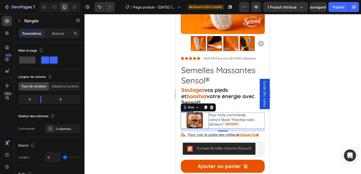
click at [199, 115] on img at bounding box center [195, 120] width 16 height 16
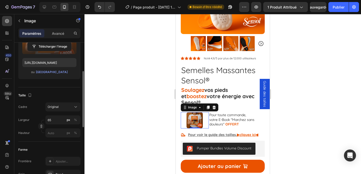
scroll to position [79, 0]
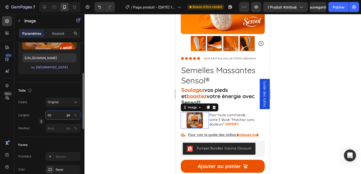
click at [56, 115] on input "65" at bounding box center [62, 115] width 35 height 9
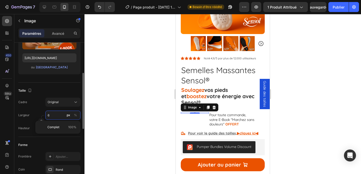
type input "60"
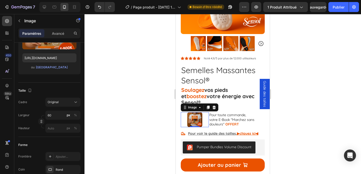
click at [123, 117] on div at bounding box center [223, 94] width 277 height 160
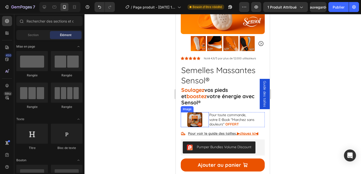
click at [184, 113] on div at bounding box center [195, 119] width 28 height 15
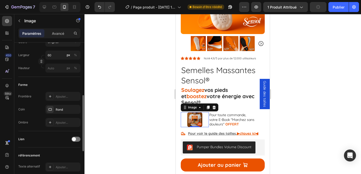
scroll to position [138, 0]
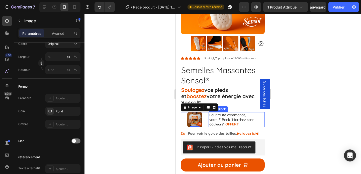
click at [249, 113] on p "Pour toute commande," at bounding box center [237, 115] width 55 height 5
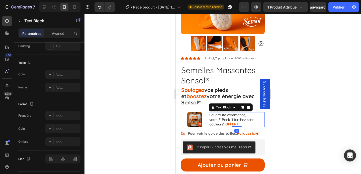
scroll to position [0, 0]
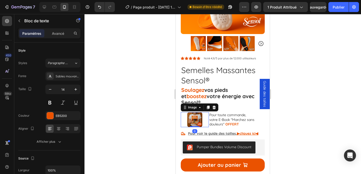
click at [207, 120] on div at bounding box center [195, 119] width 28 height 15
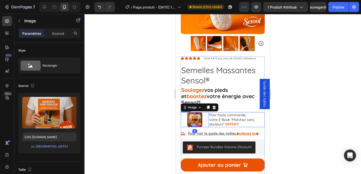
click at [209, 121] on div "Pour toute commande, votre E-Book "Marchez sans douleurs" OFFERT Text Block" at bounding box center [237, 119] width 56 height 15
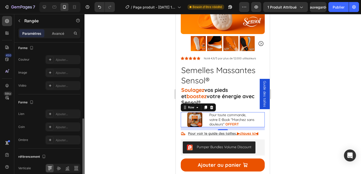
scroll to position [183, 0]
click at [49, 128] on div at bounding box center [50, 125] width 7 height 7
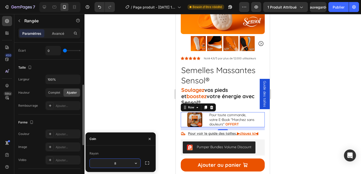
scroll to position [105, 0]
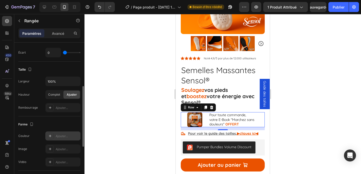
click at [50, 136] on icon at bounding box center [50, 136] width 3 height 3
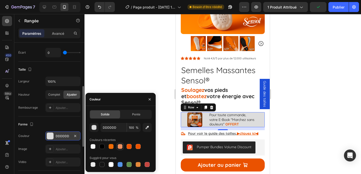
click at [121, 149] on div at bounding box center [120, 147] width 6 height 6
type input "EB5200"
type input "60"
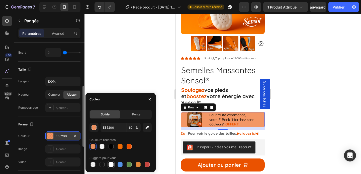
click at [113, 164] on div at bounding box center [111, 164] width 5 height 5
type input "FFFFFF"
type input "100"
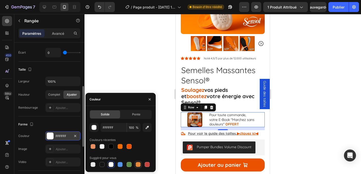
click at [140, 165] on div at bounding box center [138, 164] width 5 height 5
type input "E4893A"
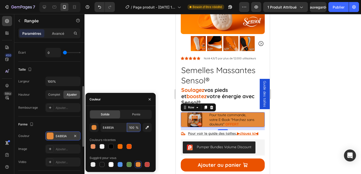
click at [134, 128] on input "100" at bounding box center [134, 127] width 14 height 9
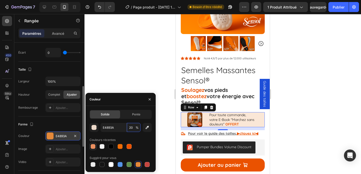
type input "20"
click at [94, 146] on div at bounding box center [93, 146] width 5 height 5
type input "EB5200"
type input "60"
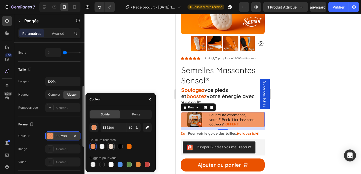
click at [109, 147] on div at bounding box center [111, 146] width 5 height 5
type input "E4893A"
type input "20"
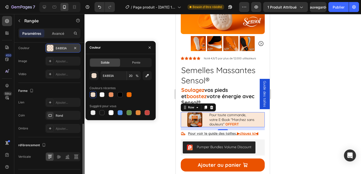
scroll to position [194, 0]
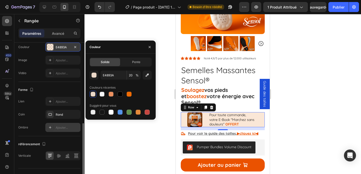
click at [49, 126] on icon at bounding box center [50, 128] width 4 height 4
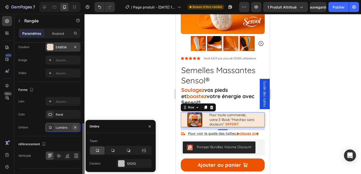
click at [75, 127] on icon "button" at bounding box center [75, 128] width 4 height 4
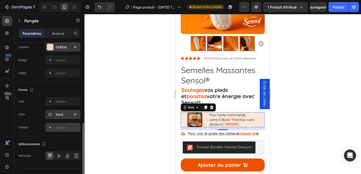
click at [59, 117] on div "Rond" at bounding box center [62, 114] width 35 height 9
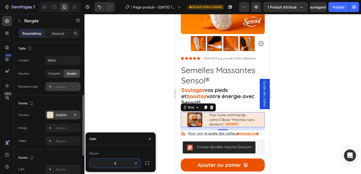
scroll to position [127, 0]
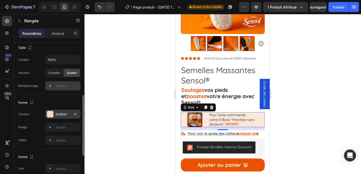
click at [49, 86] on icon at bounding box center [50, 86] width 4 height 4
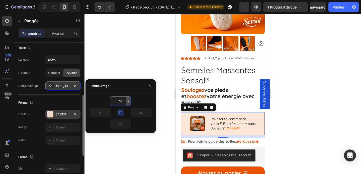
click at [130, 102] on icon "button" at bounding box center [129, 101] width 4 height 4
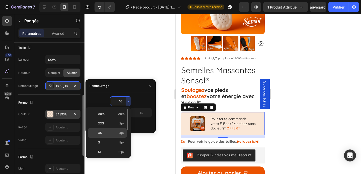
click at [119, 133] on p "XS 4px" at bounding box center [111, 133] width 27 height 5
type input "4"
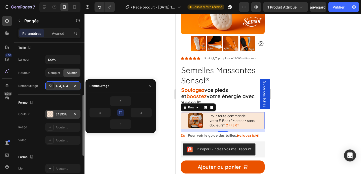
click at [134, 144] on div at bounding box center [223, 94] width 277 height 160
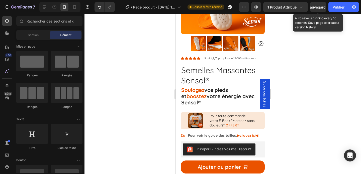
click at [320, 9] on div "Sauvegarder" at bounding box center [318, 7] width 21 height 5
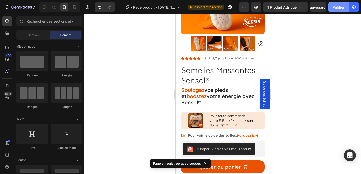
click at [338, 8] on font "Publier" at bounding box center [339, 7] width 12 height 4
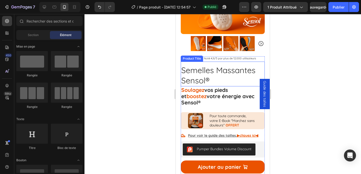
click at [211, 74] on h1 "Semelles Massantes Sensol®" at bounding box center [223, 76] width 84 height 22
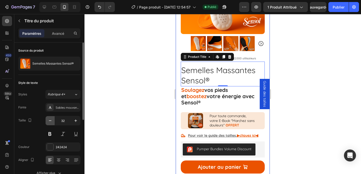
click at [52, 123] on icon "button" at bounding box center [50, 120] width 5 height 5
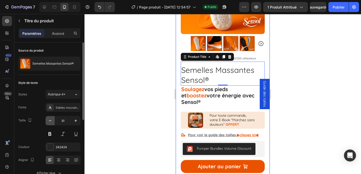
click at [52, 123] on icon "button" at bounding box center [50, 120] width 5 height 5
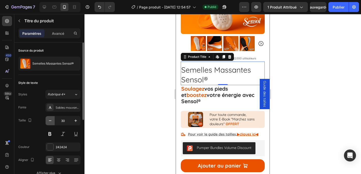
click at [52, 123] on icon "button" at bounding box center [50, 120] width 5 height 5
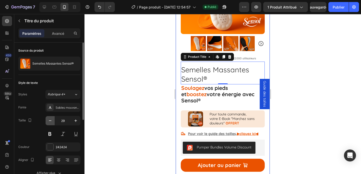
click at [52, 123] on icon "button" at bounding box center [50, 120] width 5 height 5
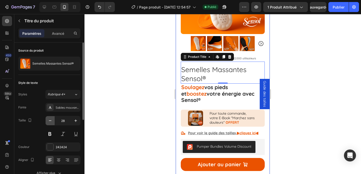
click at [52, 123] on icon "button" at bounding box center [50, 120] width 5 height 5
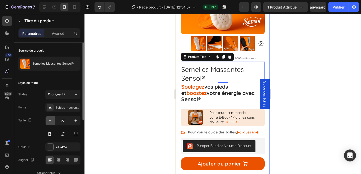
click at [52, 123] on icon "button" at bounding box center [50, 120] width 5 height 5
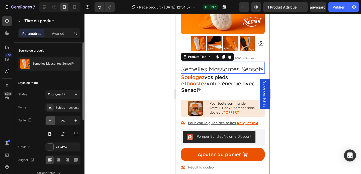
click at [52, 123] on icon "button" at bounding box center [50, 120] width 5 height 5
type input "24"
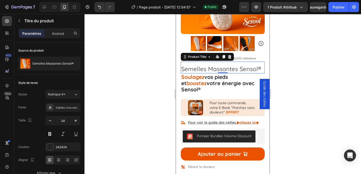
click at [111, 106] on div at bounding box center [223, 94] width 277 height 160
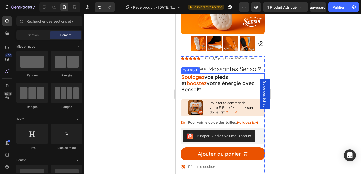
click at [204, 82] on p "Soulagez vos pieds et boostez votre énergie avec Sensol ®" at bounding box center [222, 83] width 83 height 19
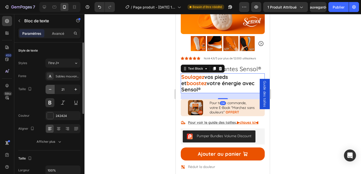
click at [51, 91] on icon "button" at bounding box center [50, 89] width 5 height 5
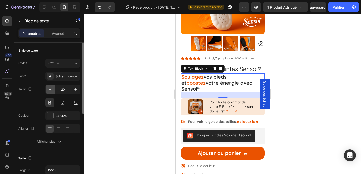
click at [51, 91] on icon "button" at bounding box center [50, 89] width 5 height 5
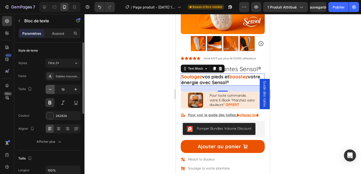
click at [51, 91] on icon "button" at bounding box center [50, 89] width 5 height 5
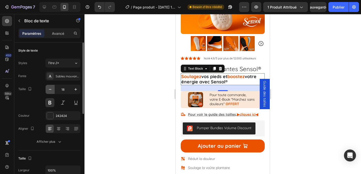
click at [51, 91] on icon "button" at bounding box center [50, 89] width 5 height 5
type input "17"
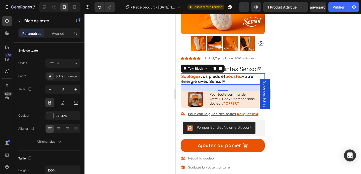
click at [105, 80] on div at bounding box center [223, 94] width 277 height 160
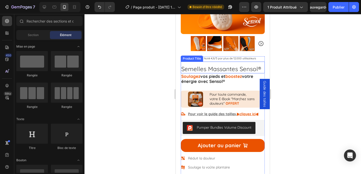
click at [199, 69] on h1 "Semelles Massantes Sensol®" at bounding box center [223, 69] width 84 height 9
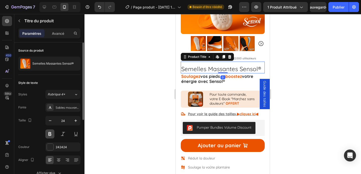
click at [53, 133] on button at bounding box center [49, 134] width 9 height 9
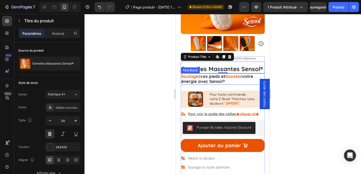
click at [202, 75] on p "Soulagez vos pieds et boostez votre énergie avec Sensol ®" at bounding box center [222, 79] width 83 height 10
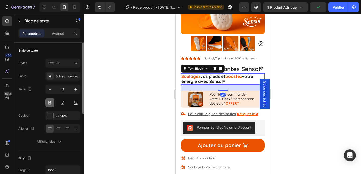
click at [50, 103] on button at bounding box center [49, 102] width 9 height 9
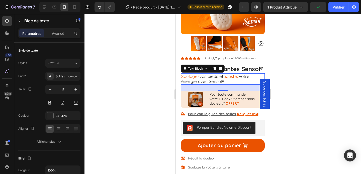
click at [139, 98] on div at bounding box center [223, 94] width 277 height 160
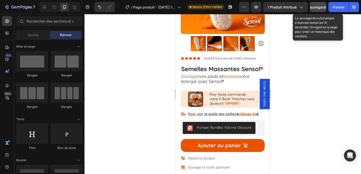
click at [318, 5] on font "Sauvegarder" at bounding box center [318, 7] width 21 height 4
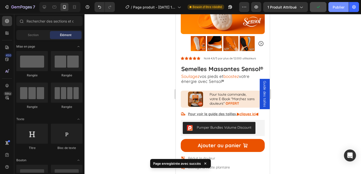
click at [339, 6] on font "Publier" at bounding box center [339, 7] width 12 height 4
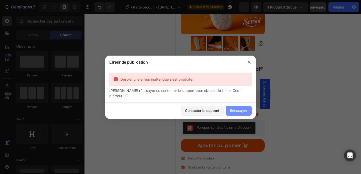
drag, startPoint x: 237, startPoint y: 110, endPoint x: 61, endPoint y: 96, distance: 176.5
click at [237, 110] on font "Réessayer" at bounding box center [239, 110] width 18 height 5
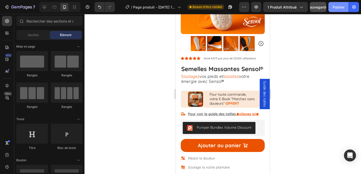
click at [339, 6] on font "Publier" at bounding box center [339, 7] width 12 height 4
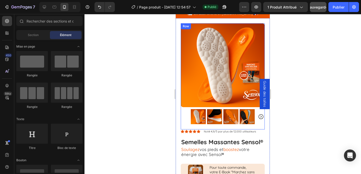
scroll to position [14, 0]
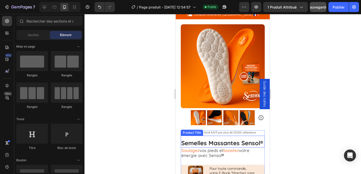
click at [216, 144] on h1 "Semelles Massantes Sensol®" at bounding box center [223, 143] width 84 height 9
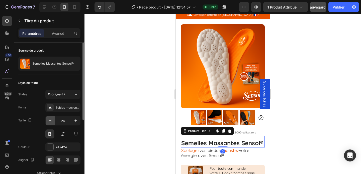
click at [51, 120] on icon "button" at bounding box center [50, 120] width 5 height 5
type input "22"
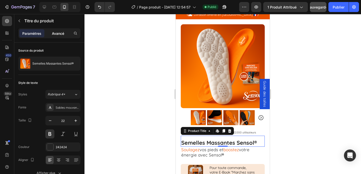
click at [59, 32] on font "Avancé" at bounding box center [58, 33] width 12 height 4
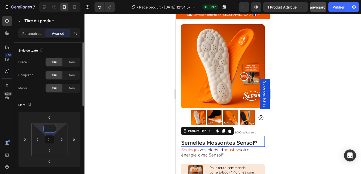
click at [51, 131] on input "12" at bounding box center [50, 129] width 10 height 8
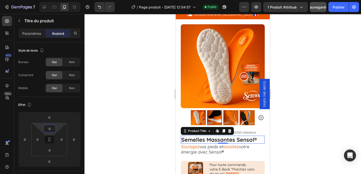
click at [117, 116] on div at bounding box center [223, 94] width 277 height 160
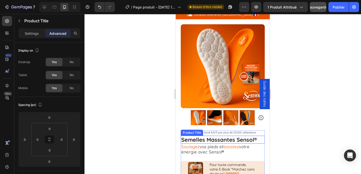
click at [221, 138] on h1 "Semelles Massantes Sensol®" at bounding box center [223, 140] width 84 height 8
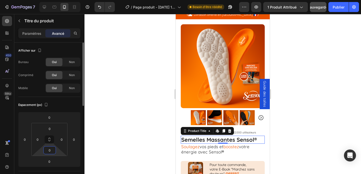
click at [49, 151] on input "0" at bounding box center [50, 151] width 10 height 8
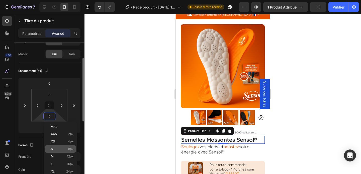
scroll to position [35, 0]
click at [69, 152] on div "S 8px" at bounding box center [60, 150] width 31 height 8
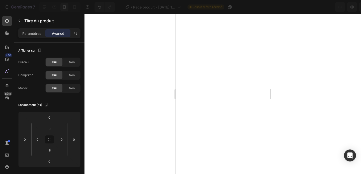
click at [119, 137] on div at bounding box center [223, 94] width 277 height 160
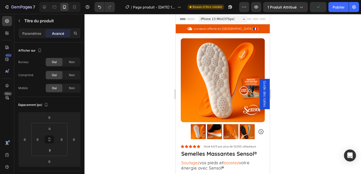
scroll to position [14, 0]
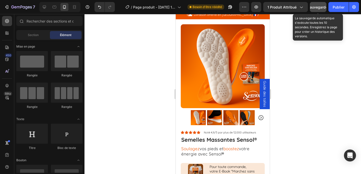
click at [320, 10] on button "Sauvegarder" at bounding box center [318, 7] width 17 height 10
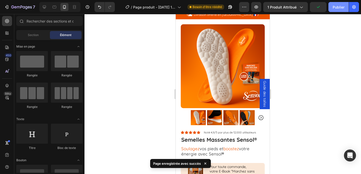
click at [337, 6] on font "Publier" at bounding box center [339, 7] width 12 height 4
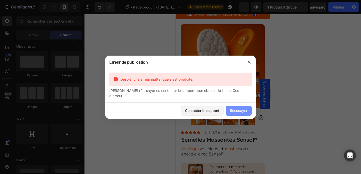
click at [239, 109] on font "Réessayer" at bounding box center [239, 111] width 18 height 4
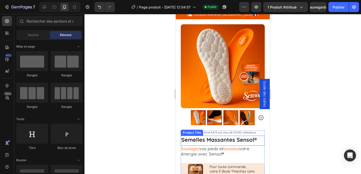
click at [212, 139] on h1 "Semelles Massantes Sensol®" at bounding box center [223, 140] width 84 height 8
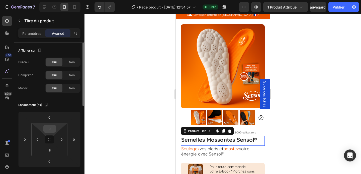
click at [51, 130] on input "0" at bounding box center [50, 129] width 10 height 8
type input "8"
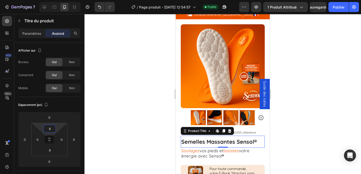
click at [113, 125] on div at bounding box center [223, 94] width 277 height 160
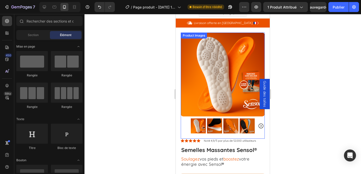
scroll to position [0, 0]
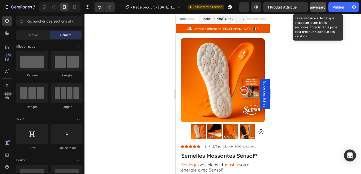
click at [320, 6] on font "Sauvegarder" at bounding box center [318, 7] width 21 height 4
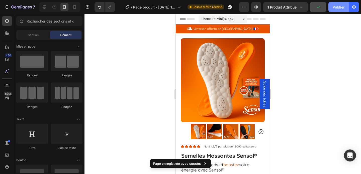
click at [344, 10] on button "Publier" at bounding box center [339, 7] width 20 height 10
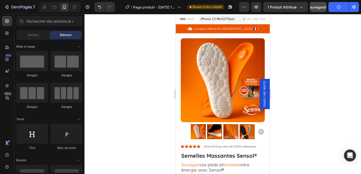
click at [221, 18] on span "iPhone 13 Mini ( 375 px)" at bounding box center [218, 19] width 34 height 5
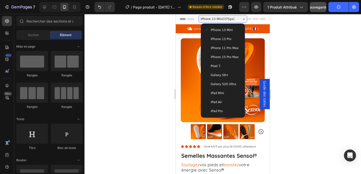
click at [294, 39] on div at bounding box center [223, 94] width 277 height 160
click at [294, 58] on div at bounding box center [223, 94] width 277 height 160
click at [234, 74] on div "Galaxy S8+" at bounding box center [223, 75] width 36 height 5
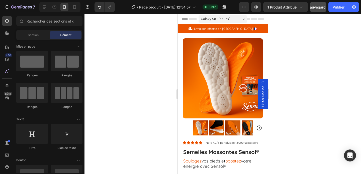
click at [208, 18] on span "Galaxy S8+ ( 360 px)" at bounding box center [216, 19] width 30 height 5
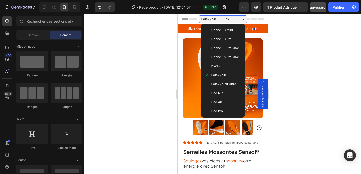
click at [220, 65] on span "Pixel 7" at bounding box center [216, 66] width 10 height 5
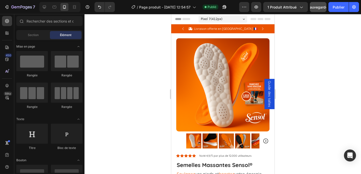
click at [217, 18] on span "Pixel 7 ( 412 px)" at bounding box center [212, 19] width 22 height 5
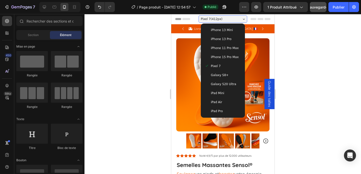
click at [237, 82] on div "Galaxy S20 Ultra" at bounding box center [223, 84] width 36 height 5
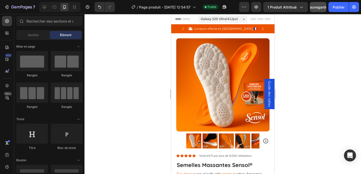
click at [214, 20] on span "Galaxy S20 Ultra ( 412 px)" at bounding box center [219, 19] width 37 height 5
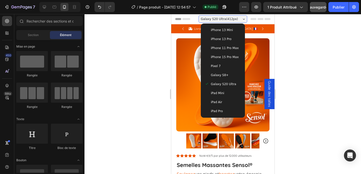
click at [229, 64] on div "Pixel 7" at bounding box center [223, 66] width 36 height 5
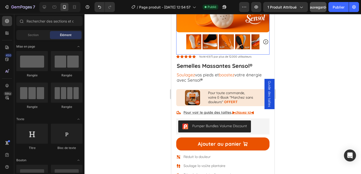
scroll to position [108, 0]
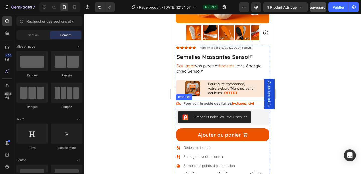
click at [232, 104] on u "Pour voir le guide des tailles," at bounding box center [207, 103] width 49 height 5
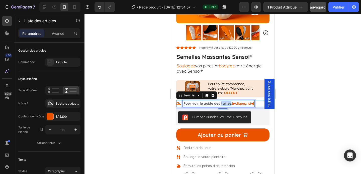
click at [229, 103] on u "Pour voir le guide des tailles," at bounding box center [207, 103] width 49 height 5
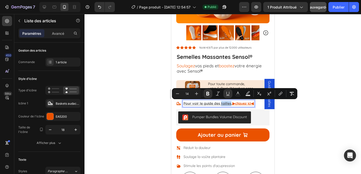
click at [231, 104] on u "Pour voir le guide des tailles," at bounding box center [207, 103] width 49 height 5
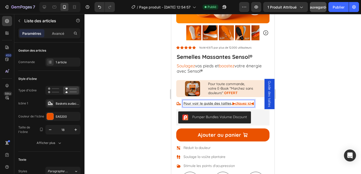
click at [127, 127] on div at bounding box center [223, 94] width 277 height 160
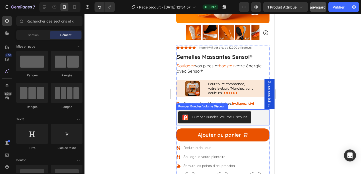
click at [204, 104] on div "Pumper Bundles Volume Discount" at bounding box center [202, 107] width 52 height 6
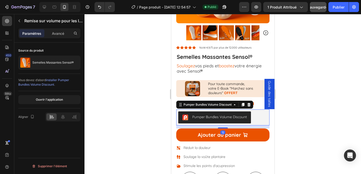
click at [124, 118] on div at bounding box center [223, 94] width 277 height 160
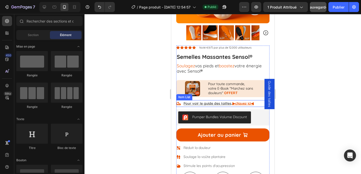
click at [204, 104] on u "Pour voir le guide des tailles," at bounding box center [207, 103] width 49 height 5
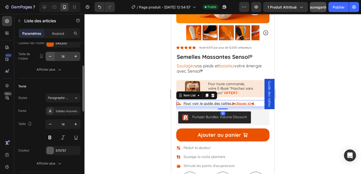
scroll to position [74, 0]
click at [49, 136] on button at bounding box center [49, 137] width 9 height 9
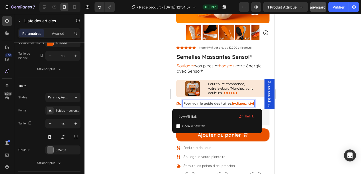
click at [232, 103] on u "Pour voir le guide des tailles," at bounding box center [207, 103] width 49 height 5
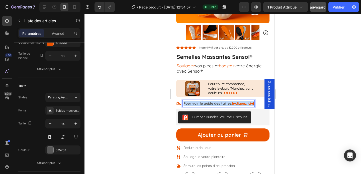
click at [232, 103] on u "Pour voir le guide des tailles," at bounding box center [207, 103] width 49 height 5
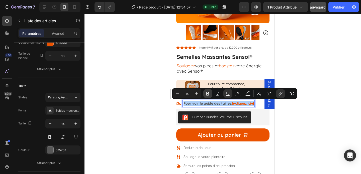
click at [209, 93] on icon "Editor contextual toolbar" at bounding box center [208, 94] width 3 height 4
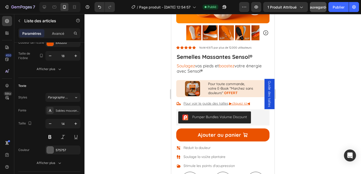
click at [229, 103] on u "Pour voir le guide des tailles," at bounding box center [206, 103] width 46 height 5
drag, startPoint x: 233, startPoint y: 104, endPoint x: 250, endPoint y: 104, distance: 16.6
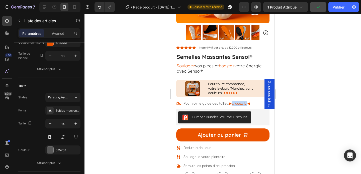
click at [250, 104] on u "▶cliquez ici◀" at bounding box center [239, 103] width 21 height 5
click at [250, 103] on u "▶cliquez ici◀" at bounding box center [239, 103] width 21 height 5
drag, startPoint x: 251, startPoint y: 103, endPoint x: 230, endPoint y: 103, distance: 20.6
click at [230, 103] on link "Pour voir le guide des tailles, ▶cliquez ici◀" at bounding box center [216, 103] width 67 height 5
click at [142, 110] on div at bounding box center [223, 94] width 277 height 160
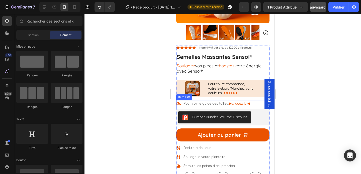
click at [235, 103] on u "▶cliquez ici◀" at bounding box center [239, 103] width 21 height 5
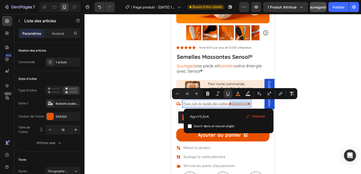
drag, startPoint x: 230, startPoint y: 103, endPoint x: 255, endPoint y: 104, distance: 24.4
click at [255, 104] on div "Pour voir le guide des tailles, ▶cliquez ici◀" at bounding box center [222, 103] width 93 height 7
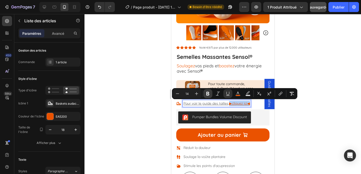
click at [209, 94] on icon "Editor contextual toolbar" at bounding box center [208, 94] width 3 height 4
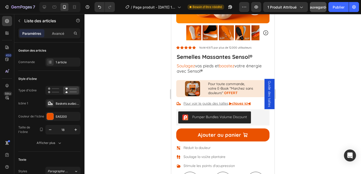
drag, startPoint x: 230, startPoint y: 104, endPoint x: 182, endPoint y: 105, distance: 48.7
click at [182, 105] on div "Pour voir le guide des tailles, ▶cliquez ici◀" at bounding box center [213, 103] width 75 height 7
click at [155, 108] on div at bounding box center [223, 94] width 277 height 160
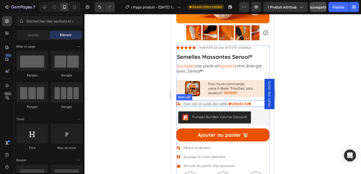
click at [229, 104] on u "Pour voir le guide des tailles," at bounding box center [206, 103] width 46 height 5
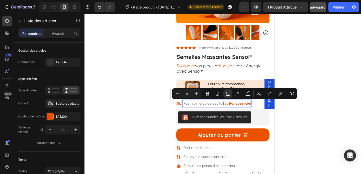
drag, startPoint x: 229, startPoint y: 103, endPoint x: 179, endPoint y: 102, distance: 50.2
click at [179, 102] on div "Pour voir le guide des tailles, ▶cliquez ici◀" at bounding box center [213, 103] width 75 height 7
click at [228, 93] on icon "Editor contextual toolbar" at bounding box center [228, 93] width 5 height 5
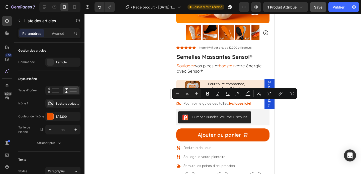
click at [313, 67] on div at bounding box center [223, 94] width 277 height 160
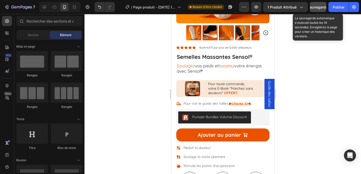
click at [319, 8] on font "Sauvegarder" at bounding box center [318, 7] width 21 height 4
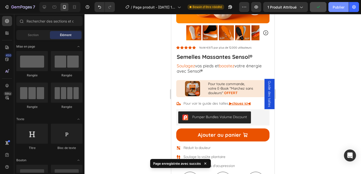
click at [335, 8] on font "Publier" at bounding box center [339, 7] width 12 height 4
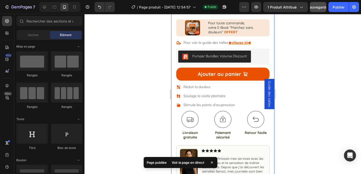
scroll to position [174, 0]
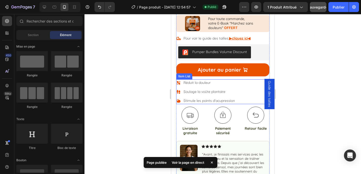
click at [247, 82] on div "Réduit la douleur Soulage la voûte plantaire Stimule les points d'acupression" at bounding box center [222, 92] width 93 height 25
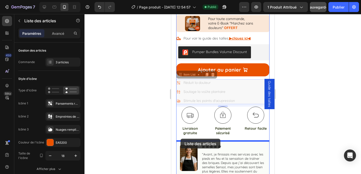
drag, startPoint x: 180, startPoint y: 75, endPoint x: 180, endPoint y: 139, distance: 64.3
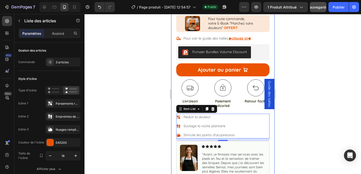
click at [148, 131] on div at bounding box center [223, 94] width 277 height 160
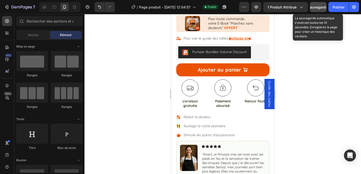
click at [319, 5] on div "Sauvegarder" at bounding box center [318, 7] width 21 height 5
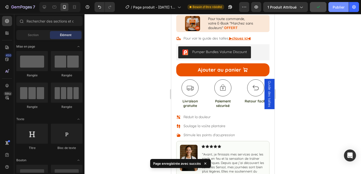
click at [337, 8] on font "Publier" at bounding box center [339, 7] width 12 height 4
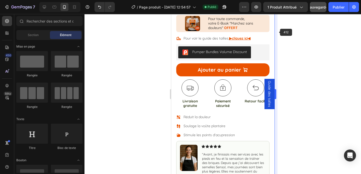
scroll to position [0, 0]
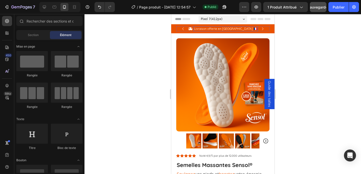
click at [246, 28] on p "Livraison offerte en [GEOGRAPHIC_DATA] 🇫🇷" at bounding box center [226, 29] width 64 height 4
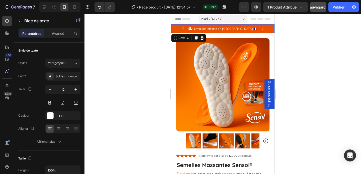
click at [173, 31] on div "Icon Livraison offerte en France métropolitaine 🇫🇷 Text Block Row Icon 24.000+ …" at bounding box center [222, 28] width 103 height 9
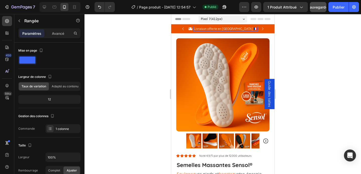
click at [211, 29] on p "Livraison offerte en [GEOGRAPHIC_DATA] 🇫🇷" at bounding box center [226, 29] width 64 height 4
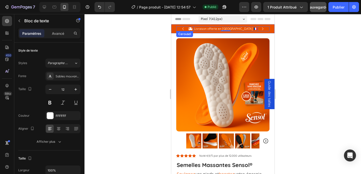
click at [262, 29] on icon "Carousel Next Arrow" at bounding box center [263, 29] width 6 height 6
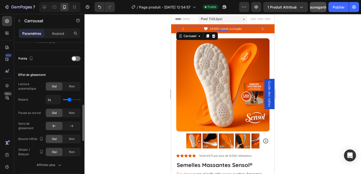
scroll to position [250, 0]
click at [56, 165] on div "Afficher plus" at bounding box center [50, 164] width 26 height 5
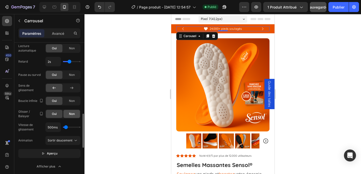
scroll to position [291, 0]
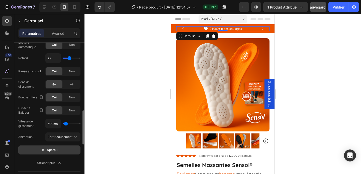
click at [65, 150] on button "Aperçu" at bounding box center [49, 150] width 62 height 9
click at [52, 150] on font "Pause" at bounding box center [52, 150] width 9 height 4
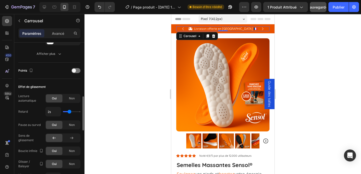
scroll to position [235, 0]
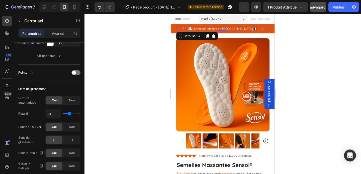
click at [262, 28] on icon "Carousel Next Arrow" at bounding box center [263, 29] width 6 height 6
click at [143, 71] on div at bounding box center [223, 94] width 277 height 160
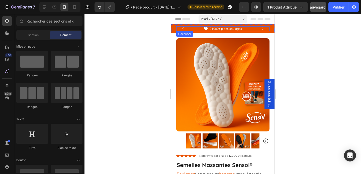
click at [263, 29] on icon "Carousel Next Arrow" at bounding box center [263, 28] width 2 height 3
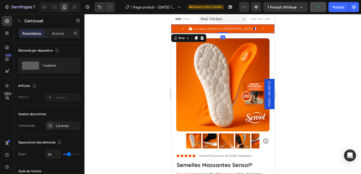
click at [272, 28] on div "Icon Livraison offerte en France métropolitaine 🇫🇷 Text Block Row Icon 24.000+ …" at bounding box center [222, 28] width 103 height 9
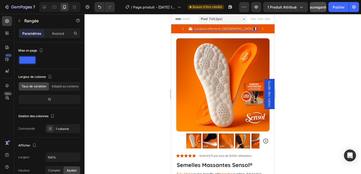
click at [217, 29] on p "Livraison offerte en [GEOGRAPHIC_DATA] 🇫🇷" at bounding box center [226, 29] width 64 height 4
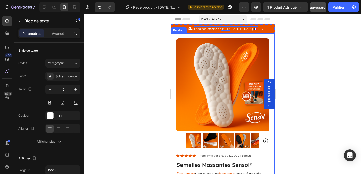
click at [161, 51] on div at bounding box center [223, 94] width 277 height 160
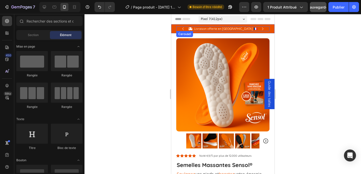
click at [181, 28] on icon "Carousel Back Arrow" at bounding box center [183, 29] width 6 height 6
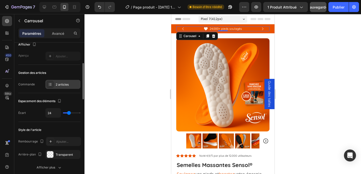
scroll to position [51, 0]
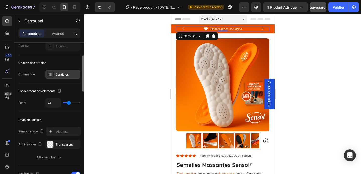
click at [51, 74] on icon at bounding box center [50, 75] width 4 height 4
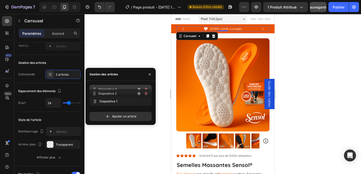
drag, startPoint x: 94, startPoint y: 101, endPoint x: 94, endPoint y: 94, distance: 7.8
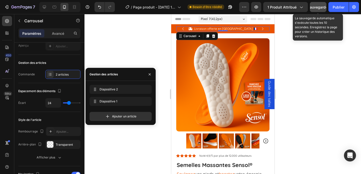
click at [317, 9] on font "Sauvegarder" at bounding box center [318, 7] width 21 height 4
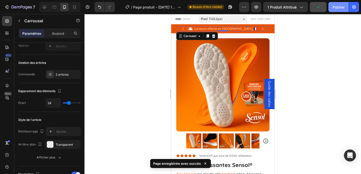
click at [337, 8] on font "Publier" at bounding box center [339, 7] width 12 height 4
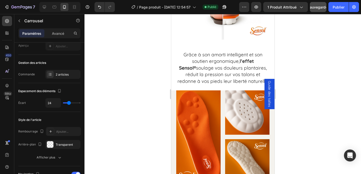
scroll to position [689, 0]
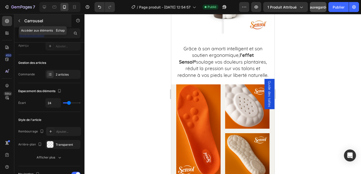
click at [19, 21] on icon "button" at bounding box center [19, 21] width 4 height 4
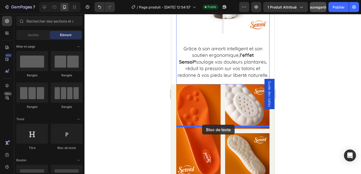
drag, startPoint x: 227, startPoint y: 153, endPoint x: 202, endPoint y: 125, distance: 37.9
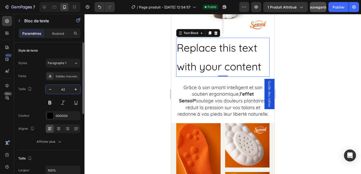
click at [64, 89] on input "42" at bounding box center [63, 89] width 17 height 9
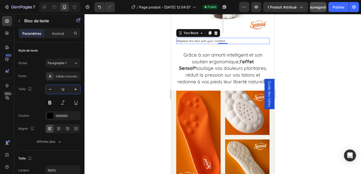
type input "12"
click at [219, 44] on div "Replace this text with your content" at bounding box center [222, 41] width 93 height 7
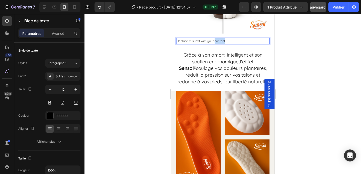
click at [219, 44] on p "Replace this text with your content" at bounding box center [223, 41] width 92 height 6
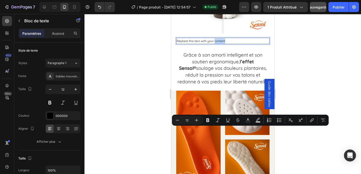
click at [219, 44] on p "Replace this text with your content" at bounding box center [223, 41] width 92 height 6
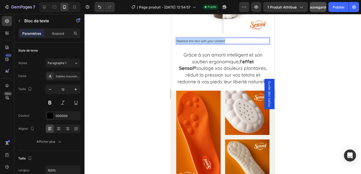
click at [219, 44] on p "Replace this text with your content" at bounding box center [223, 41] width 92 height 6
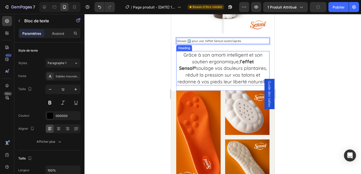
click at [254, 72] on strong "l’effet Sensol®" at bounding box center [216, 65] width 75 height 13
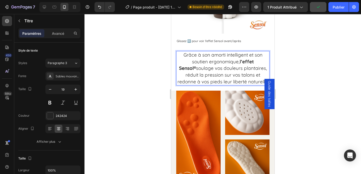
click at [264, 86] on h2 "Grâce à son amorti intelligent et son soutien ergonomique, l’effet Sensol® soul…" at bounding box center [222, 68] width 93 height 34
click at [264, 85] on p "Grâce à son amorti intelligent et son soutien ergonomique, l’effet Sensol® soul…" at bounding box center [223, 68] width 92 height 33
click at [263, 85] on p "Grâce à son amorti intelligent et son soutien ergonomique, l’effet Sensol® soul…" at bounding box center [223, 68] width 92 height 33
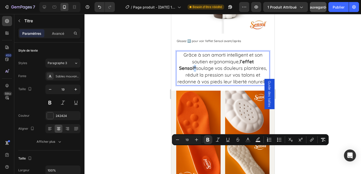
click at [263, 85] on p "Grâce à son amorti intelligent et son soutien ergonomique, l’effet Sensol® soul…" at bounding box center [223, 68] width 92 height 33
copy strong "®"
click at [217, 44] on p "Glissez ↔️ pour voir l'effet Sensol avant/après" at bounding box center [223, 41] width 92 height 6
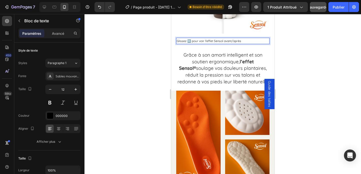
click at [221, 44] on p "Glissez ↔️ pour voir l'effet Sensol avant/après" at bounding box center [223, 41] width 92 height 6
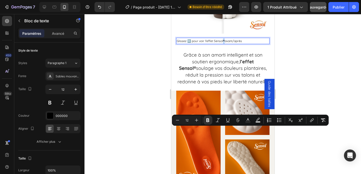
click at [222, 44] on p "Glissez ↔️ pour voir l'effet Sensol ® avant/après" at bounding box center [223, 41] width 92 height 6
click at [210, 120] on icon "Editor contextual toolbar" at bounding box center [208, 120] width 5 height 5
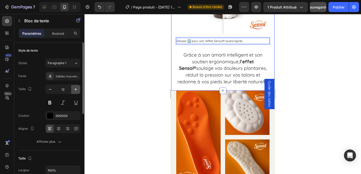
click at [75, 89] on icon "button" at bounding box center [75, 89] width 5 height 5
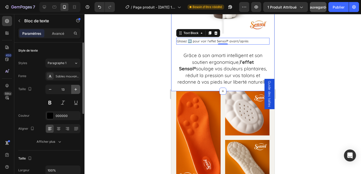
click at [75, 89] on icon "button" at bounding box center [75, 89] width 5 height 5
type input "14"
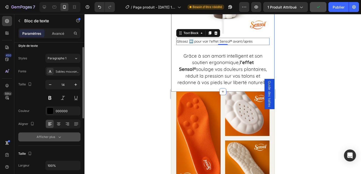
scroll to position [6, 0]
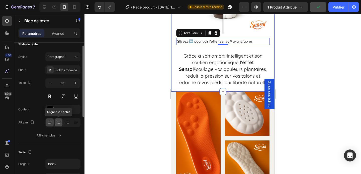
click at [57, 126] on div at bounding box center [59, 123] width 8 height 8
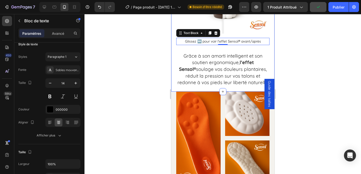
click at [131, 110] on div at bounding box center [223, 94] width 277 height 160
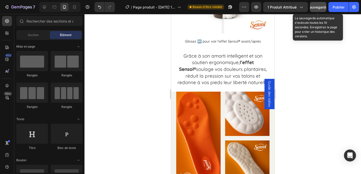
click at [317, 6] on font "Sauvegarder" at bounding box center [318, 7] width 21 height 4
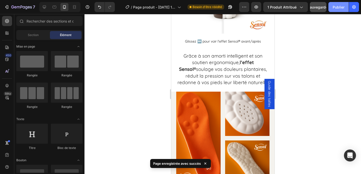
click at [340, 5] on font "Publier" at bounding box center [339, 7] width 12 height 4
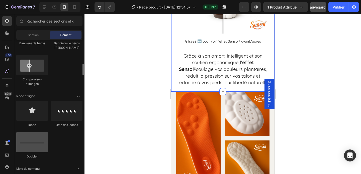
scroll to position [282, 0]
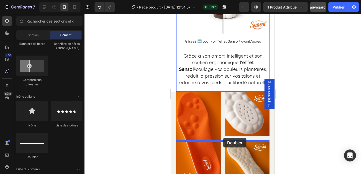
drag, startPoint x: 205, startPoint y: 159, endPoint x: 223, endPoint y: 138, distance: 28.1
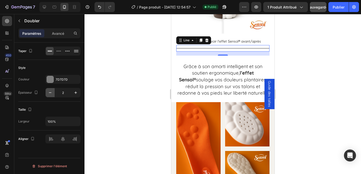
click at [51, 92] on icon "button" at bounding box center [50, 92] width 5 height 5
type input "1"
click at [51, 82] on div at bounding box center [50, 79] width 7 height 7
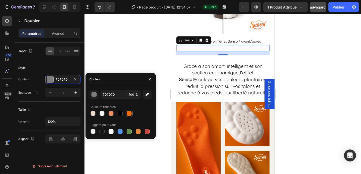
click at [129, 114] on div at bounding box center [129, 113] width 5 height 5
type input "EF6C06"
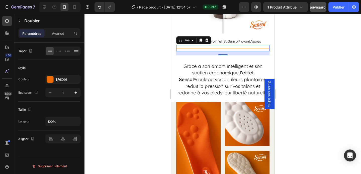
click at [145, 59] on div at bounding box center [223, 94] width 277 height 160
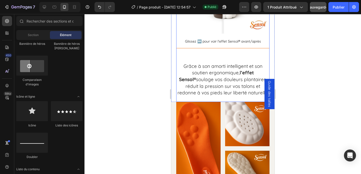
click at [204, 102] on div "Title Line Grâce à son amorti intelligent et son soutien ergonomique, l’effet S…" at bounding box center [222, 73] width 93 height 57
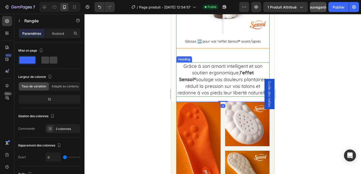
click at [204, 96] on p "Grâce à son amorti intelligent et son soutien ergonomique, l’effet Sensol® soul…" at bounding box center [223, 79] width 92 height 33
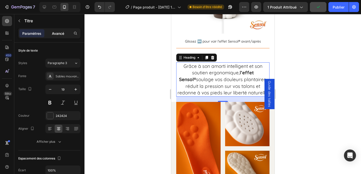
click at [59, 35] on font "Avancé" at bounding box center [58, 33] width 12 height 4
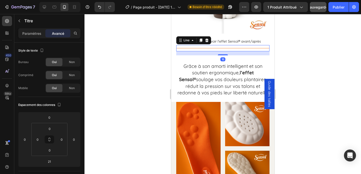
click at [246, 48] on div at bounding box center [222, 48] width 93 height 0
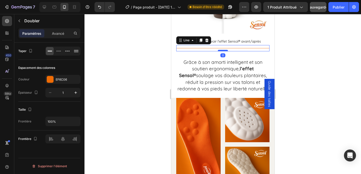
drag, startPoint x: 225, startPoint y: 144, endPoint x: 225, endPoint y: 139, distance: 5.3
click at [225, 51] on div at bounding box center [223, 51] width 10 height 2
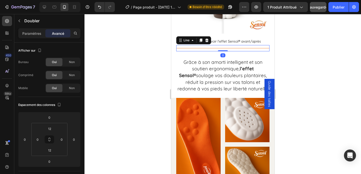
click at [136, 139] on div at bounding box center [223, 94] width 277 height 160
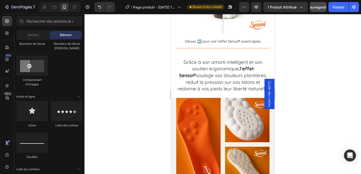
click at [135, 127] on div at bounding box center [223, 94] width 277 height 160
click at [204, 92] on p "Grâce à son amorti intelligent et son soutien ergonomique, l’effet Sensol® soul…" at bounding box center [223, 75] width 92 height 33
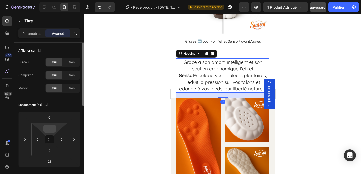
click at [54, 129] on input "0" at bounding box center [50, 129] width 10 height 8
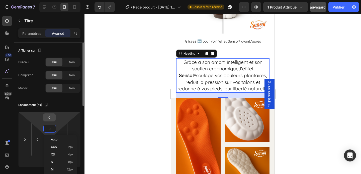
click at [52, 120] on input "0" at bounding box center [49, 118] width 10 height 8
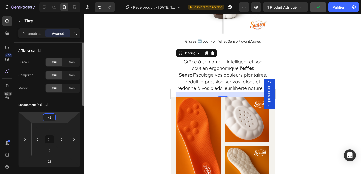
type input "-20"
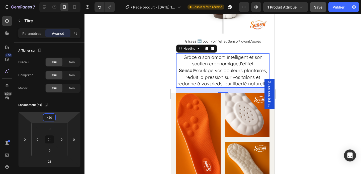
click at [123, 108] on div at bounding box center [223, 94] width 277 height 160
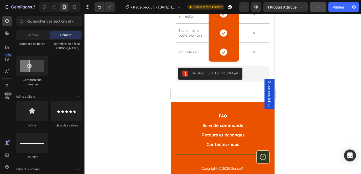
scroll to position [1240, 0]
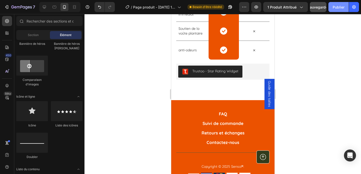
click at [337, 5] on font "Publier" at bounding box center [339, 7] width 12 height 4
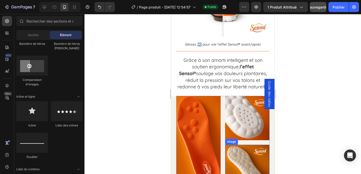
scroll to position [712, 0]
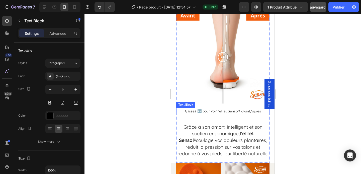
click at [226, 108] on p "Glissez ↔️ pour voir l'effet Sensol® avant/après" at bounding box center [223, 111] width 92 height 6
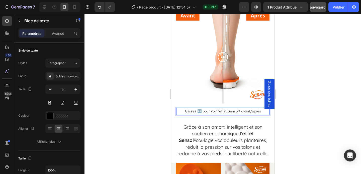
click at [227, 108] on p "Glissez ↔️ pour voir l'effet Sensol® avant/après" at bounding box center [223, 111] width 92 height 6
